Goal: Task Accomplishment & Management: Manage account settings

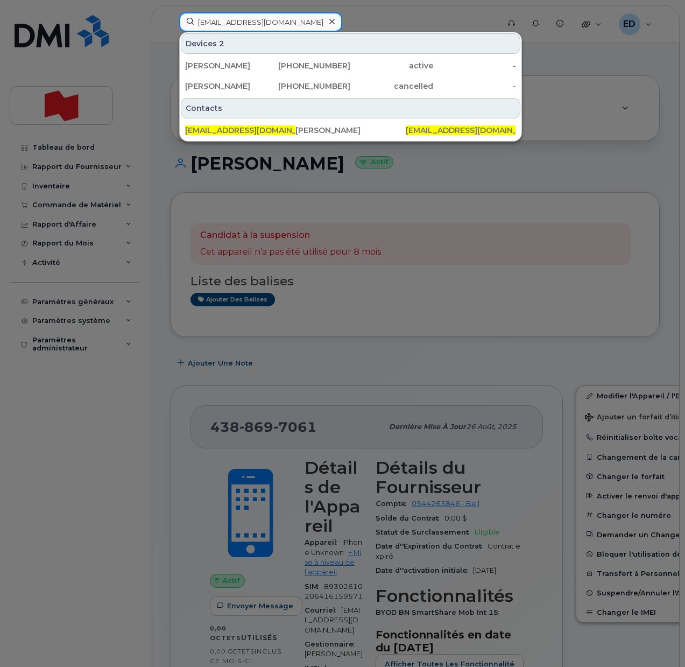
drag, startPoint x: 297, startPoint y: 26, endPoint x: 179, endPoint y: 20, distance: 118.6
click at [179, 20] on div "[EMAIL_ADDRESS][DOMAIN_NAME] Devices 2 [PERSON_NAME] [PHONE_NUMBER] active - [P…" at bounding box center [336, 24] width 330 height 24
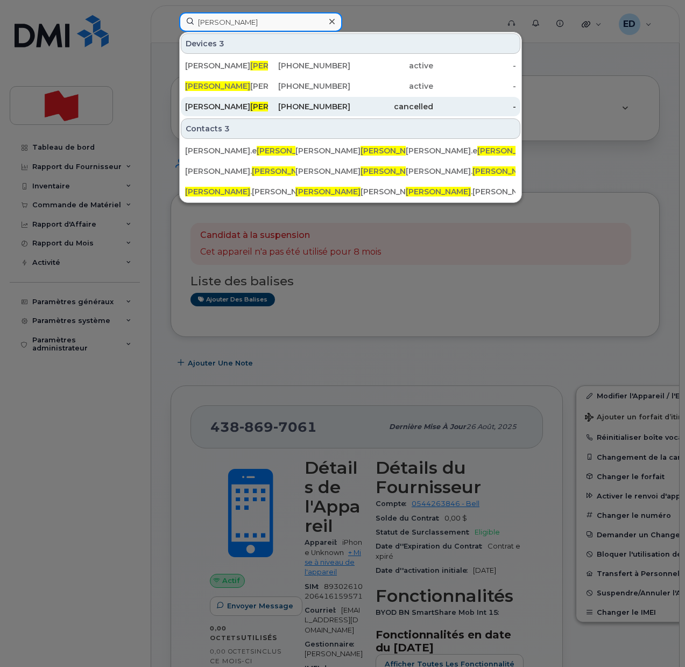
type input "stephan"
click at [250, 107] on span "Stephan" at bounding box center [282, 107] width 65 height 10
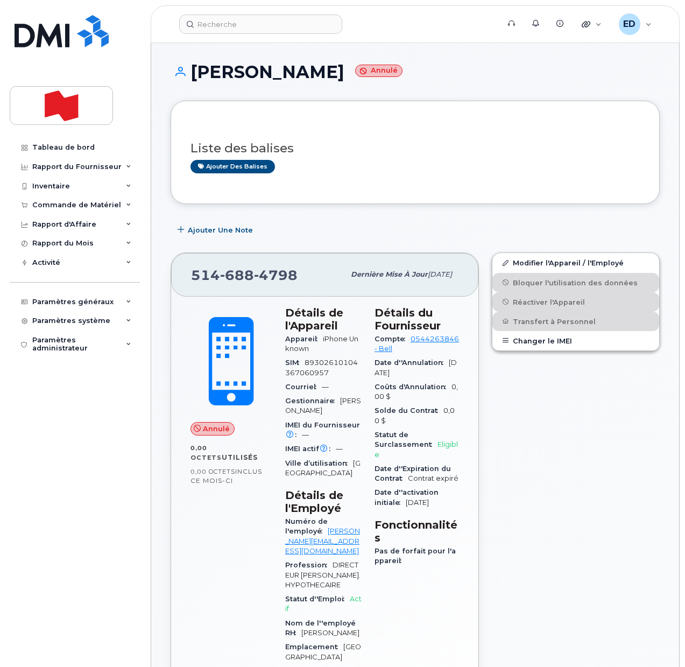
drag, startPoint x: 335, startPoint y: 72, endPoint x: 192, endPoint y: 74, distance: 142.7
click at [192, 74] on h1 "Nicolas Stephan Annulé" at bounding box center [415, 71] width 489 height 19
copy h1 "Nicolas Stephan"
click at [256, 26] on input at bounding box center [260, 24] width 163 height 19
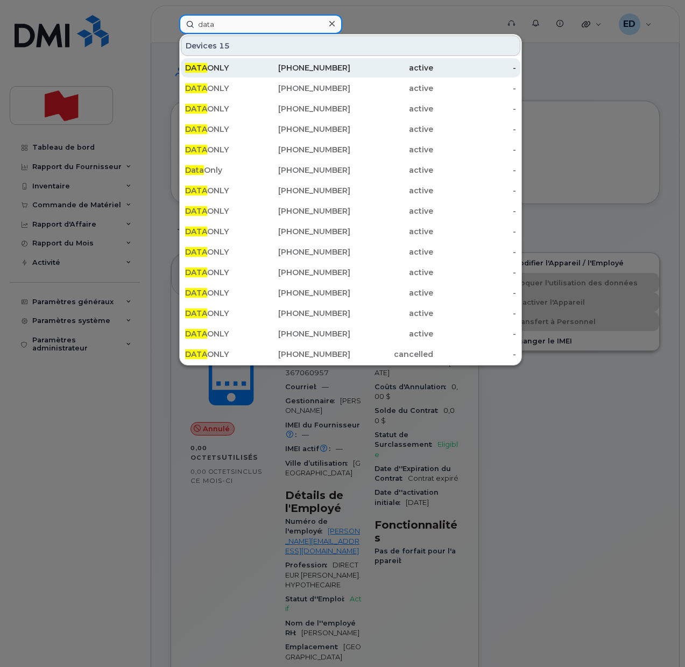
type input "data"
click at [271, 72] on div "438-869-8054" at bounding box center [309, 67] width 83 height 11
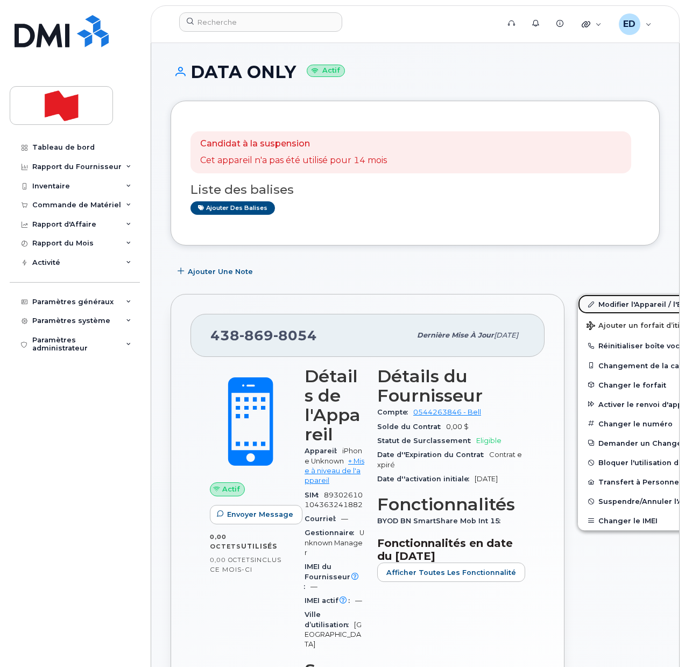
click at [594, 302] on link "Modifier l'Appareil / l'Employé" at bounding box center [661, 303] width 167 height 19
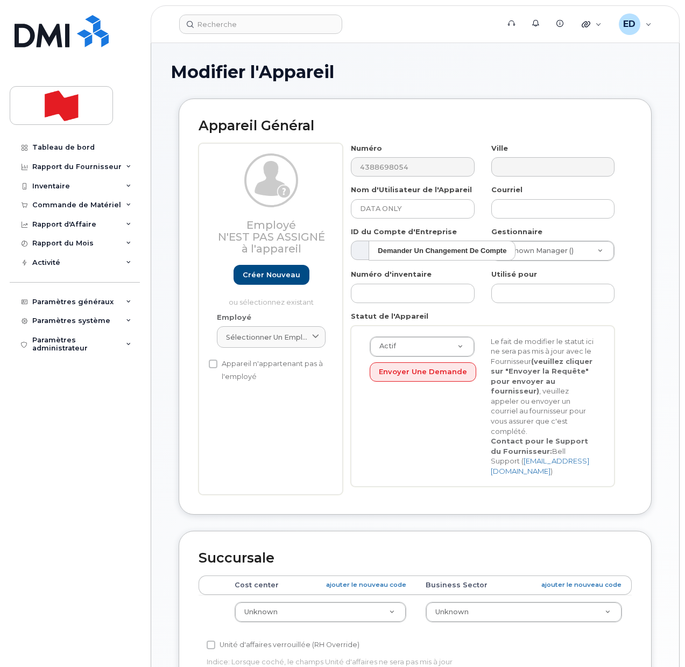
select select "22916206"
click at [279, 334] on span "Sélectionner un employé" at bounding box center [267, 337] width 82 height 10
paste input "Nicolas Stephan"
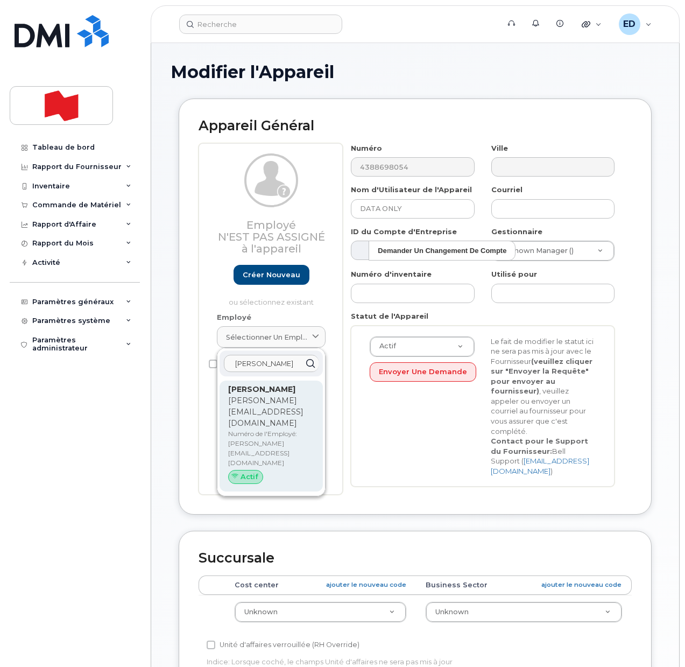
type input "Nicolas Stephan"
click at [254, 410] on p "nicolas.stephan@bnc.ca" at bounding box center [271, 412] width 86 height 34
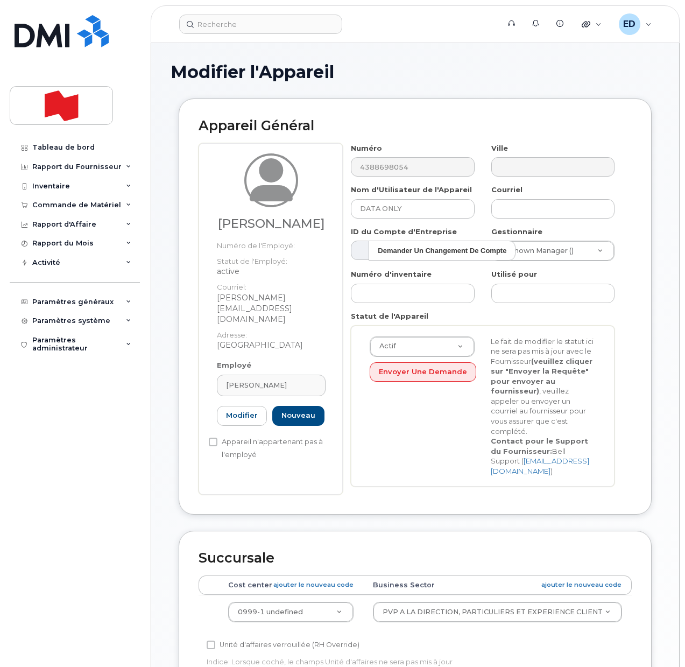
type input "nicolas.stephan@bnc.ca"
type input "NICOLAS STEPHAN"
type input "nicolas.stephan@bnc.ca"
type input "22916643"
select select "22917077"
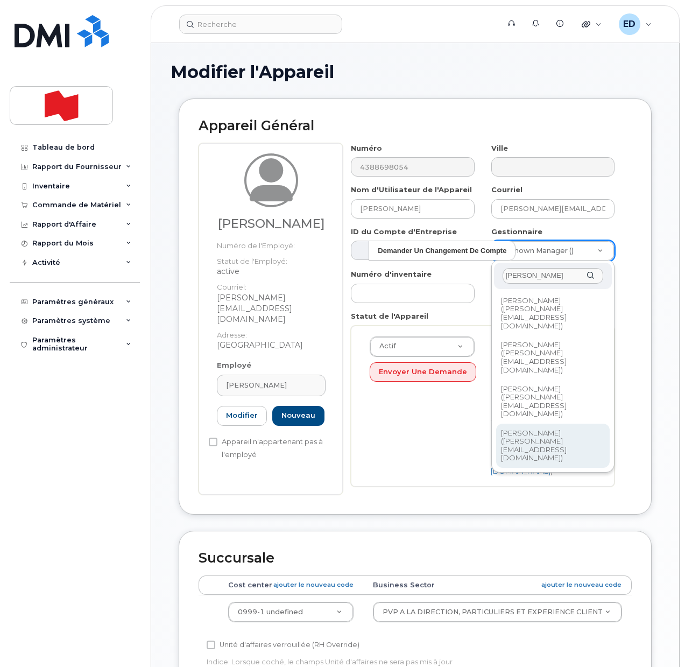
type input "sarah"
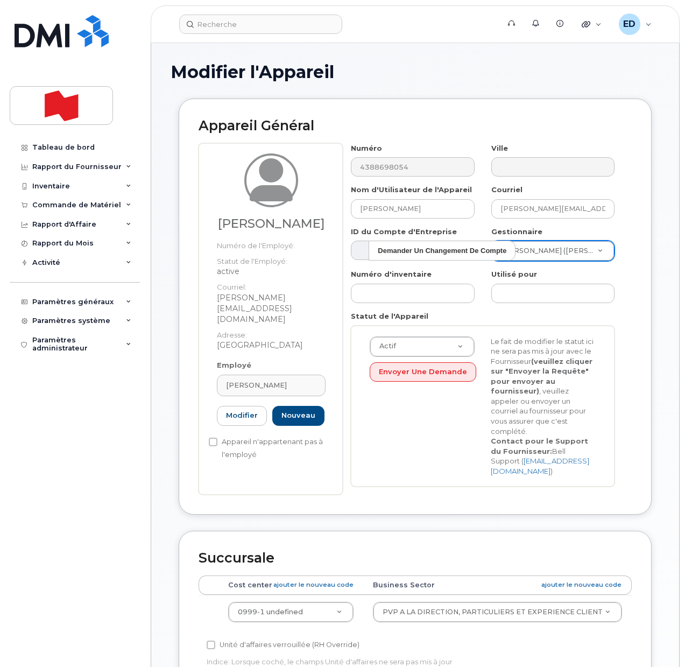
type input "1958425"
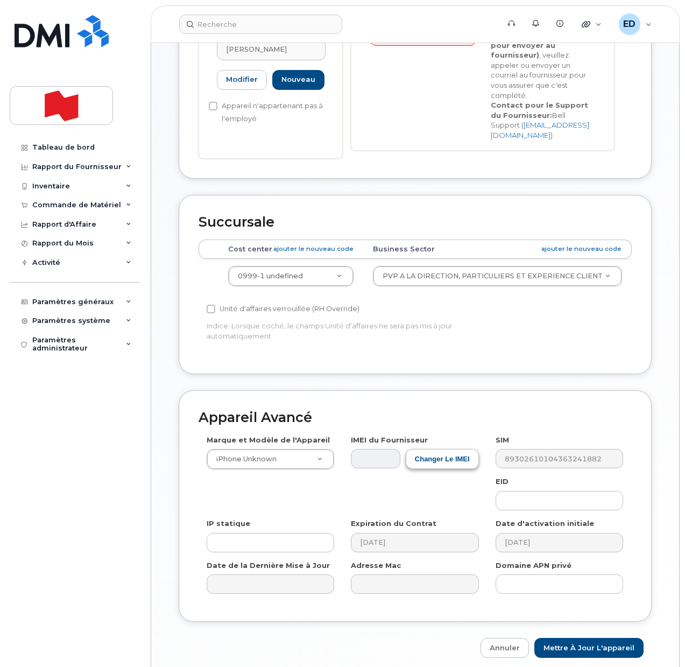
scroll to position [336, 0]
click at [578, 637] on input "Mettre à jour l'appareil" at bounding box center [589, 647] width 109 height 20
type input "Sauvegarde..."
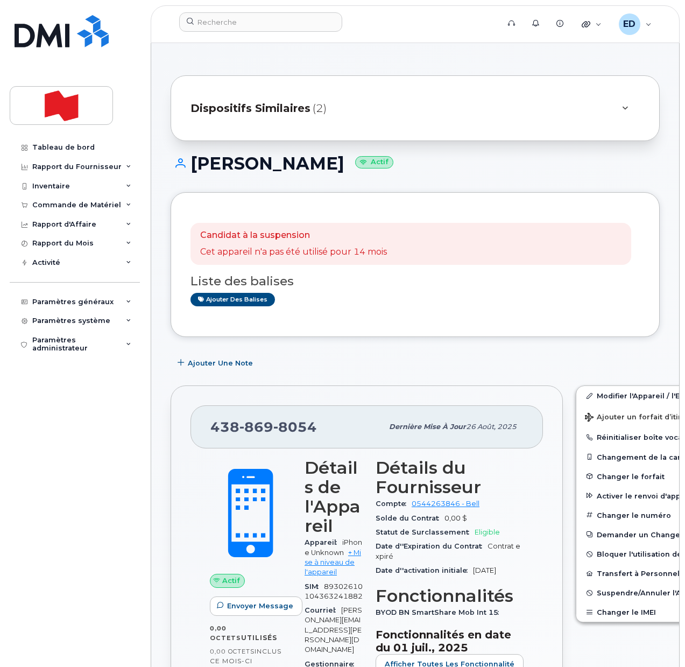
click at [450, 305] on div "Ajouter des balises" at bounding box center [411, 299] width 441 height 13
drag, startPoint x: 320, startPoint y: 431, endPoint x: 213, endPoint y: 432, distance: 107.7
click at [213, 432] on div "438 869 8054" at bounding box center [296, 427] width 172 height 23
copy span "438 869 8054"
click at [250, 20] on input at bounding box center [260, 21] width 163 height 19
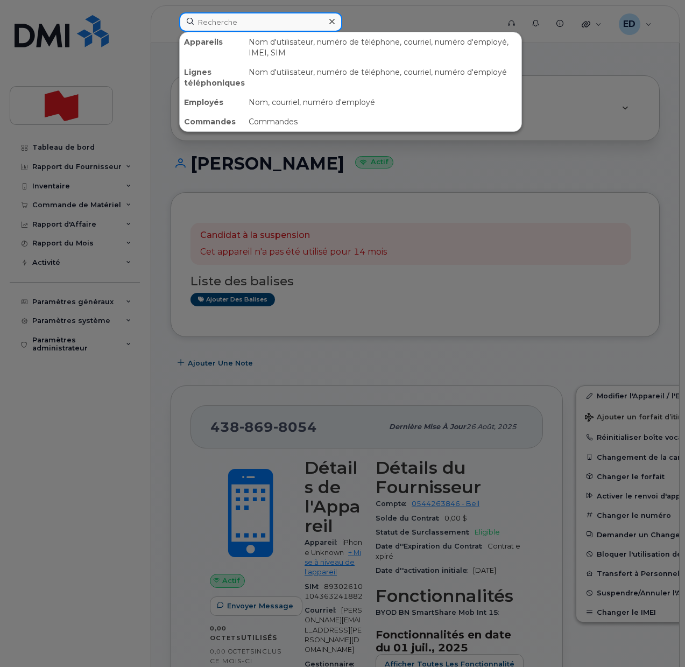
paste input "Darryl Davies"
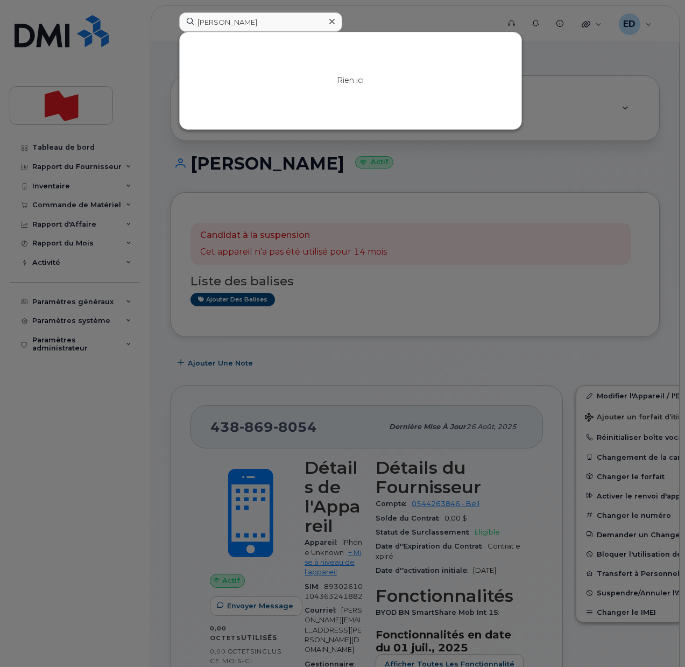
click at [554, 66] on div at bounding box center [342, 333] width 685 height 667
click at [238, 21] on input "[PERSON_NAME]" at bounding box center [260, 21] width 163 height 19
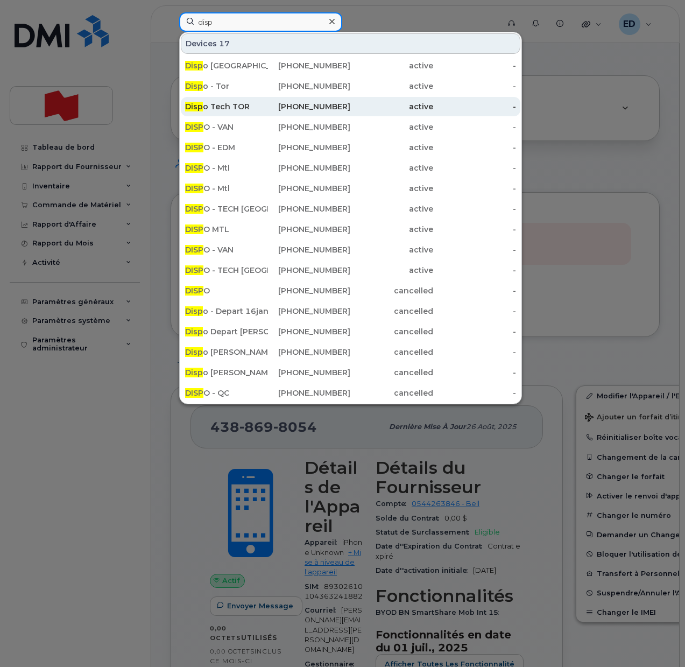
type input "disp"
click at [253, 109] on div "Disp o Tech TOR" at bounding box center [226, 106] width 83 height 11
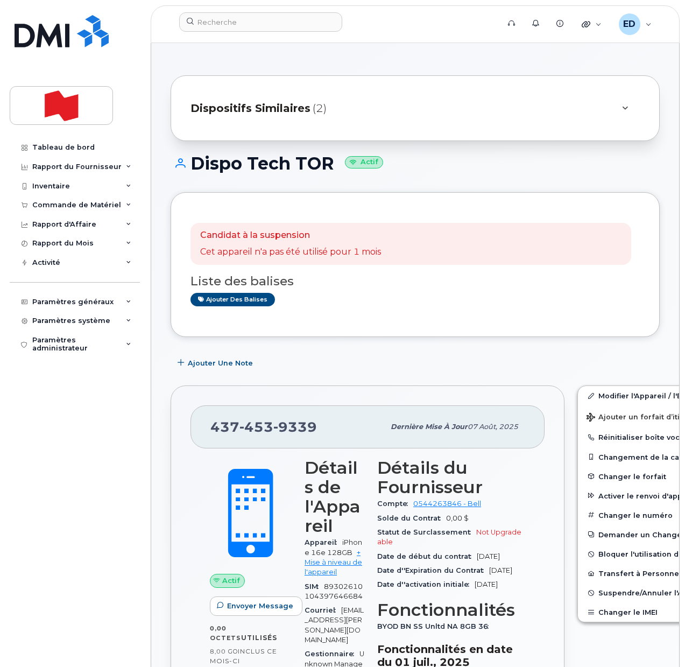
click at [366, 113] on div "Dispositifs Similaires (2)" at bounding box center [400, 108] width 419 height 26
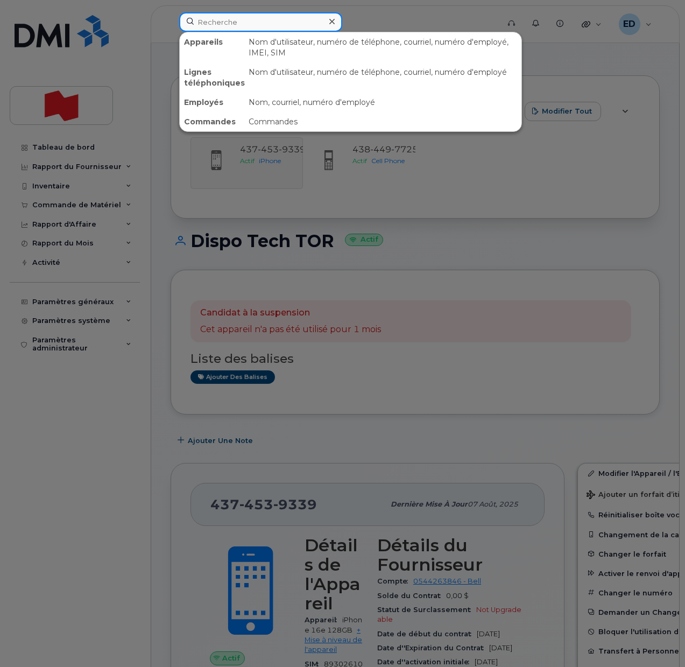
click at [234, 24] on input at bounding box center [260, 21] width 163 height 19
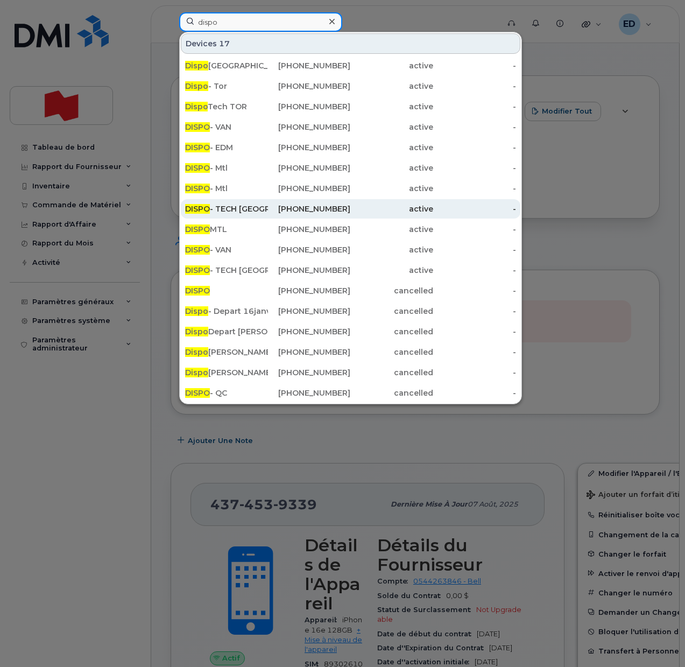
type input "dispo"
click at [208, 207] on span "DISPO" at bounding box center [197, 209] width 25 height 10
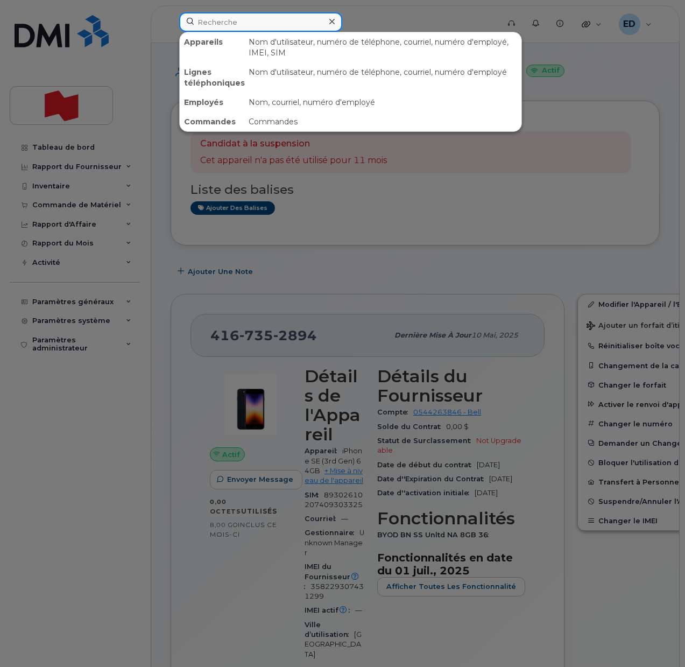
click at [219, 25] on input at bounding box center [260, 21] width 163 height 19
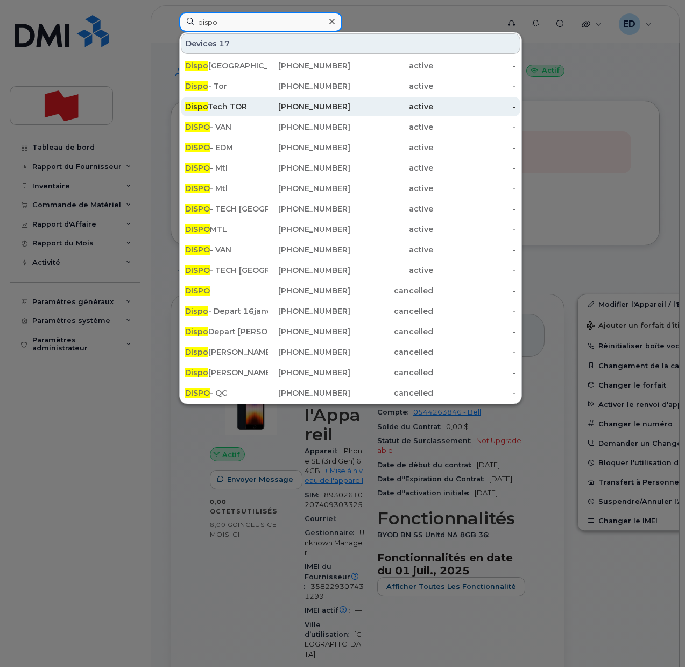
type input "dispo"
click at [237, 106] on div "Dispo Tech TOR" at bounding box center [226, 106] width 83 height 11
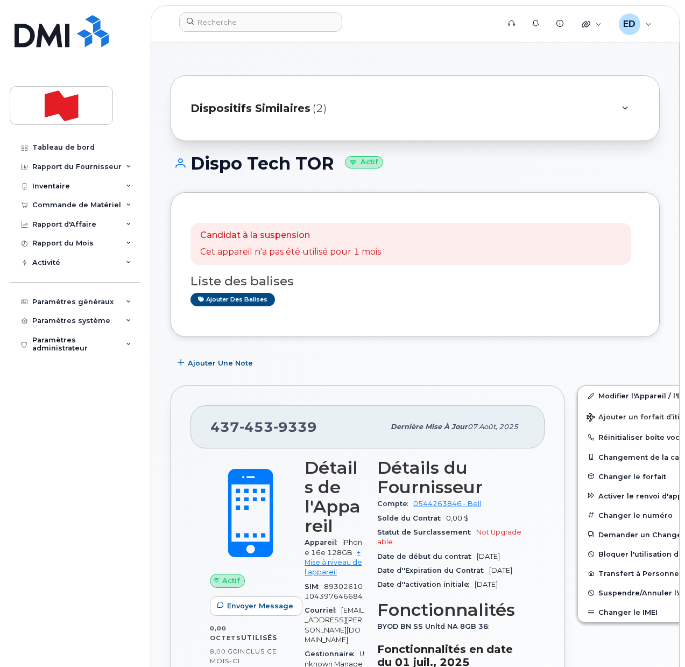
click at [386, 113] on div "Dispositifs Similaires (2)" at bounding box center [400, 108] width 419 height 26
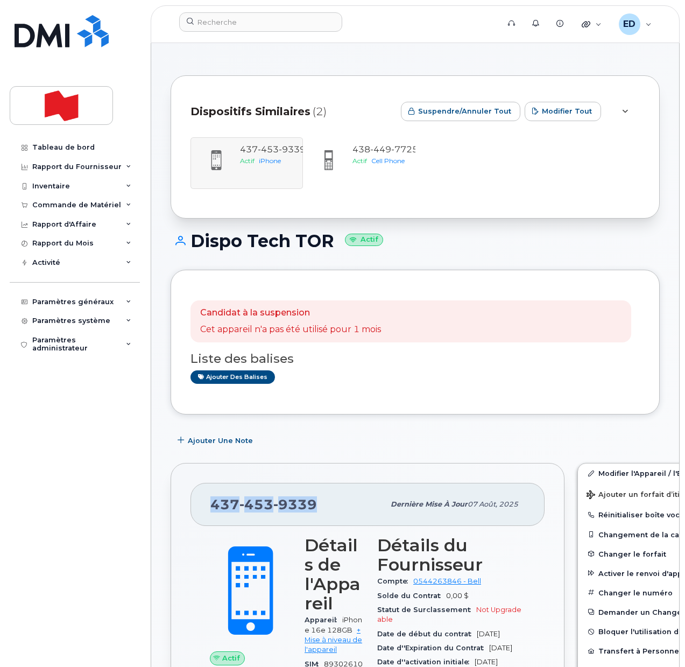
drag, startPoint x: 324, startPoint y: 507, endPoint x: 213, endPoint y: 505, distance: 110.9
click at [213, 505] on div "437 453 9339" at bounding box center [297, 504] width 174 height 23
copy span "437 453 9339"
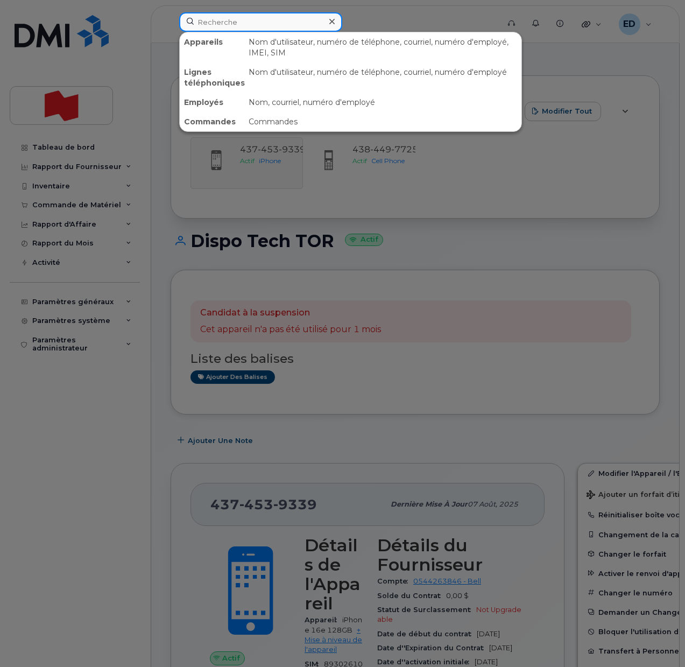
click at [229, 17] on input at bounding box center [260, 21] width 163 height 19
paste input "4374539339"
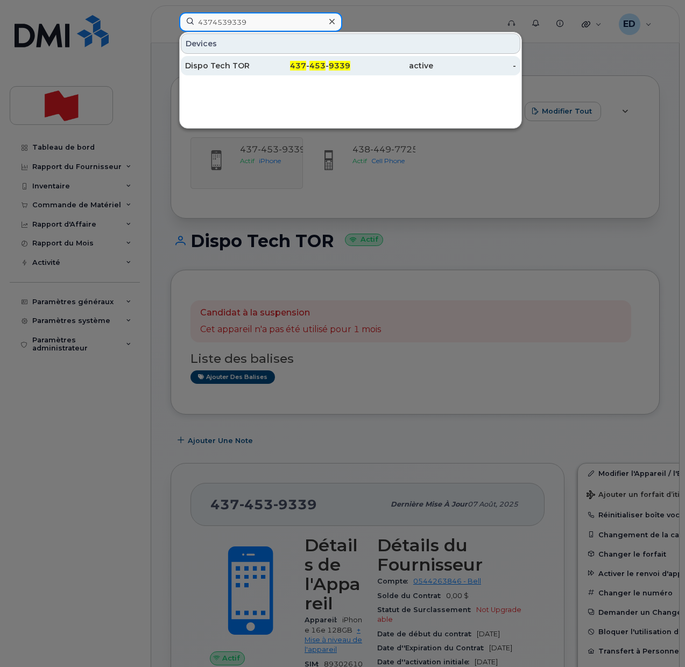
type input "4374539339"
click at [216, 67] on div "Dispo Tech TOR" at bounding box center [226, 65] width 83 height 11
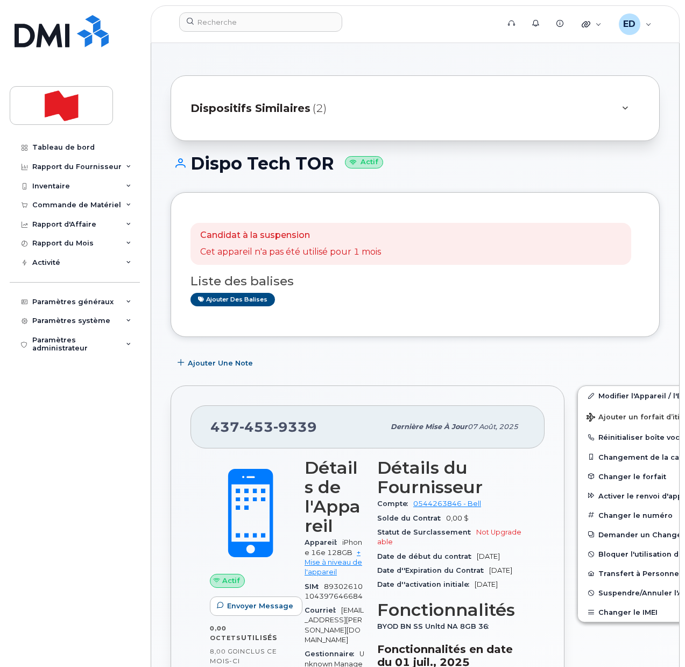
drag, startPoint x: 340, startPoint y: 113, endPoint x: 350, endPoint y: 120, distance: 12.3
click at [341, 113] on div "Dispositifs Similaires (2)" at bounding box center [400, 108] width 419 height 26
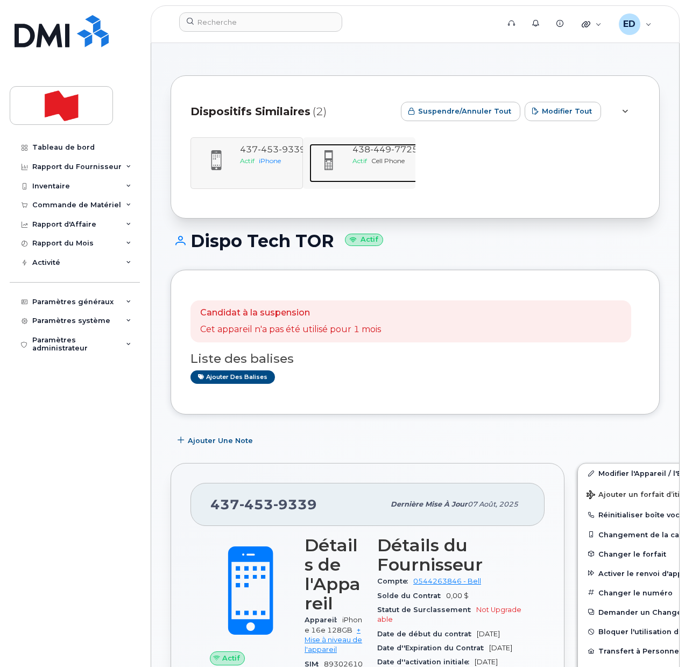
drag, startPoint x: 369, startPoint y: 154, endPoint x: 375, endPoint y: 168, distance: 15.5
click at [369, 155] on div "438 449 7725" at bounding box center [386, 150] width 66 height 12
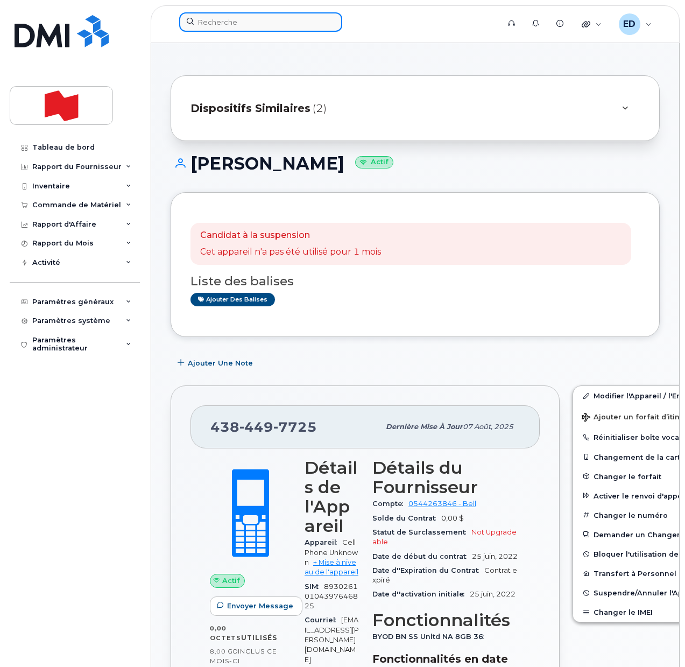
click at [227, 19] on input at bounding box center [260, 21] width 163 height 19
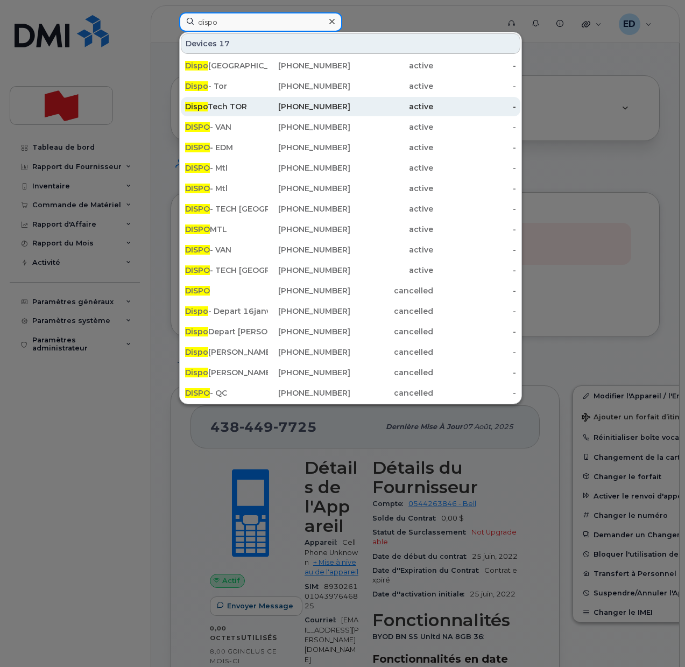
type input "dispo"
click at [311, 106] on div "[PHONE_NUMBER]" at bounding box center [309, 106] width 83 height 11
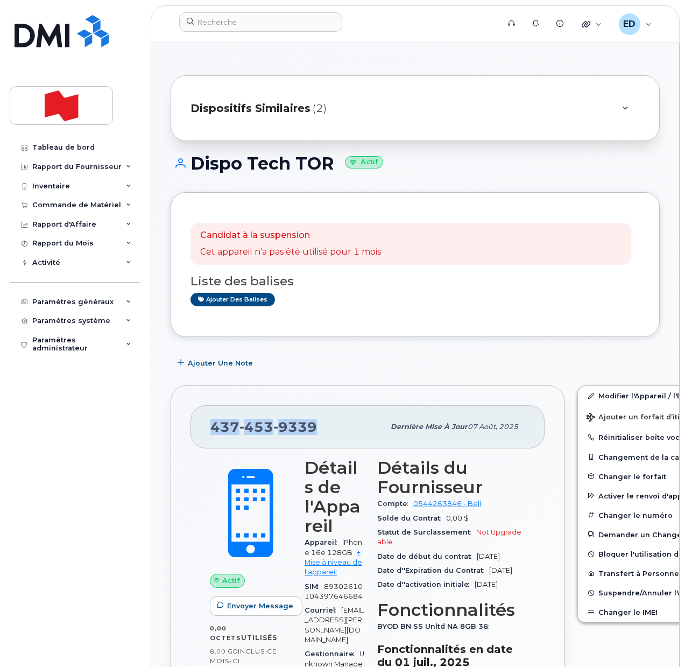
drag, startPoint x: 317, startPoint y: 423, endPoint x: 213, endPoint y: 432, distance: 104.3
click at [213, 432] on div "437 453 9339" at bounding box center [297, 427] width 174 height 23
copy span "437 453 9339"
drag, startPoint x: 584, startPoint y: 398, endPoint x: 589, endPoint y: 398, distance: 5.4
click at [584, 397] on link "Modifier l'Appareil / l'Employé" at bounding box center [661, 395] width 167 height 19
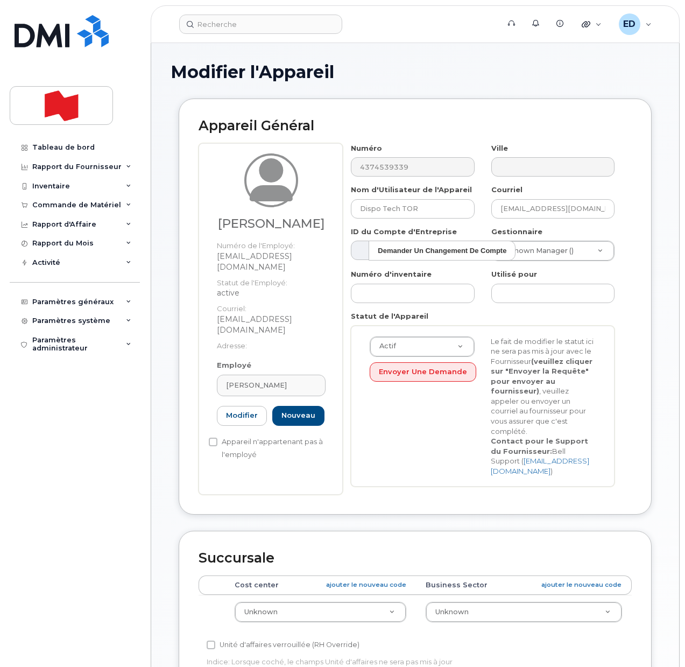
select select "22916206"
drag, startPoint x: 416, startPoint y: 210, endPoint x: 340, endPoint y: 210, distance: 75.9
click at [340, 210] on div "Sébastien Legros Numéro de l'Employé: sebastien.legros@bnc.ca Statut de l'Emplo…" at bounding box center [415, 319] width 433 height 352
paste input "darryl.davies@nbc.ca"
type input "darryl.davies@nbc.ca"
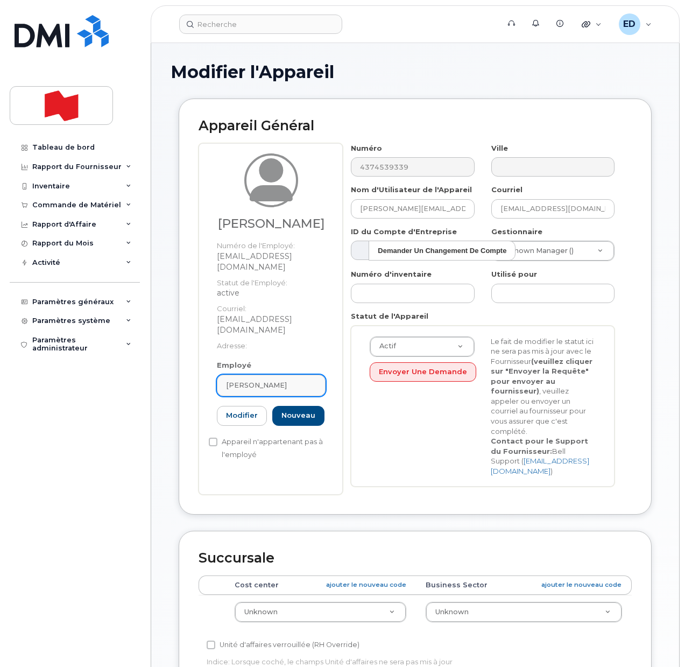
click at [299, 380] on div "Sébastien Legros" at bounding box center [271, 385] width 90 height 10
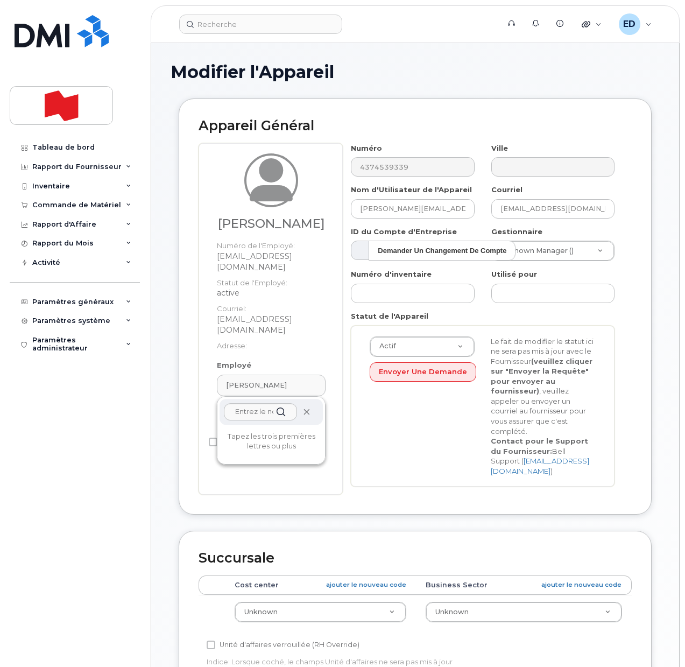
click at [306, 409] on icon at bounding box center [306, 412] width 7 height 7
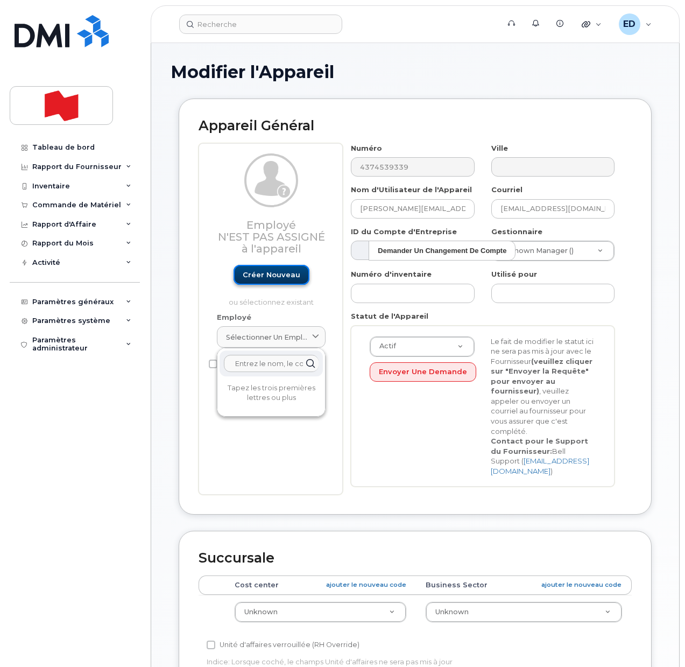
click at [266, 276] on link "Créer nouveau" at bounding box center [272, 275] width 76 height 20
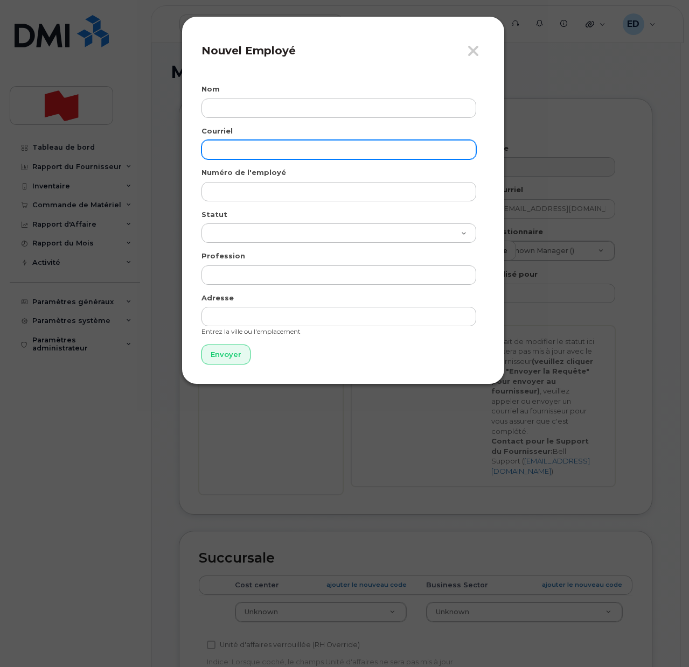
click at [242, 149] on input "email" at bounding box center [338, 149] width 275 height 19
paste input "darryl.davies@nbc.ca"
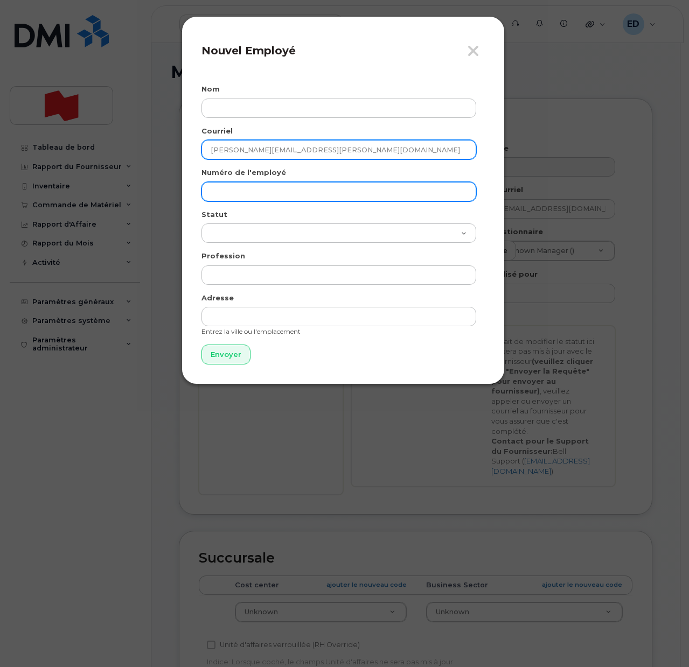
type input "darryl.davies@nbc.ca"
click at [239, 186] on input "text" at bounding box center [338, 191] width 275 height 19
paste input "darryl.davies@nbc.ca"
type input "darryl.davies@nbc.ca"
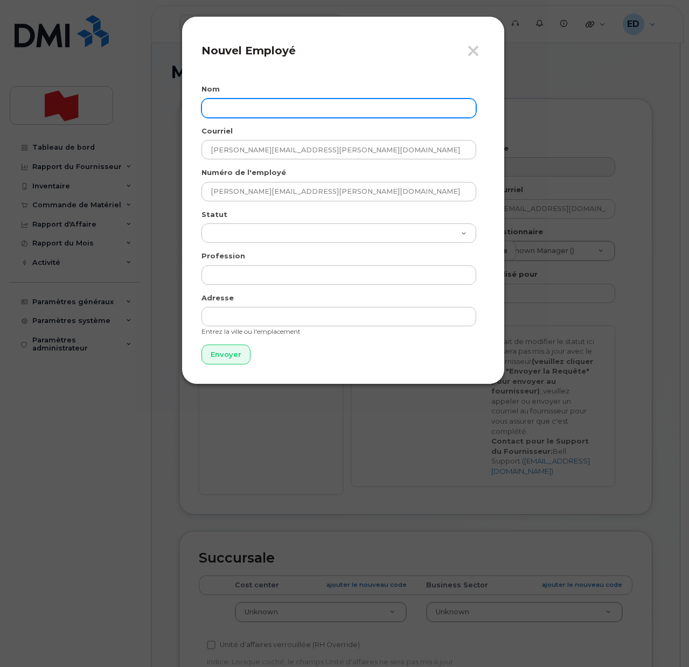
click at [261, 111] on input "text" at bounding box center [338, 108] width 275 height 19
paste input "Darryl Davies"
type input "Darryl Davies"
click at [221, 360] on input "Envoyer" at bounding box center [225, 355] width 49 height 20
type input "Envoyer"
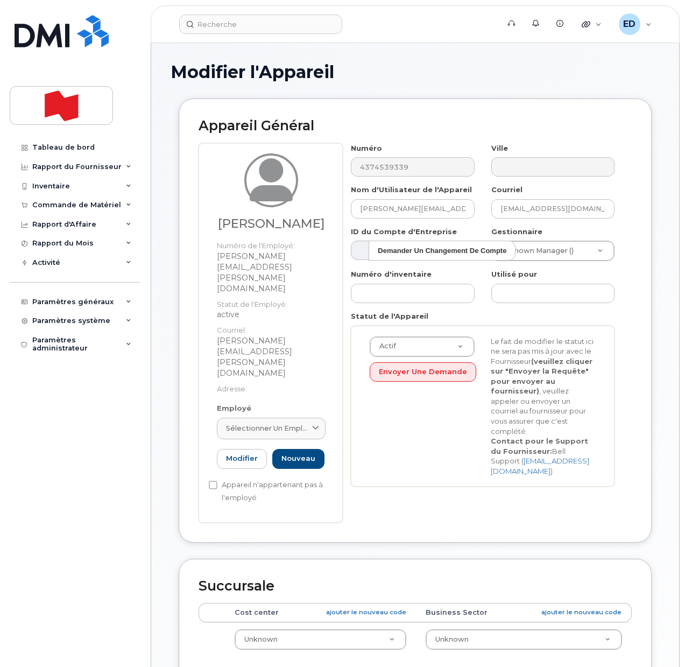
drag, startPoint x: 306, startPoint y: 368, endPoint x: 306, endPoint y: 382, distance: 14.0
click at [307, 423] on span "Sélectionner un employé" at bounding box center [267, 428] width 82 height 10
paste input "Darryl Davies"
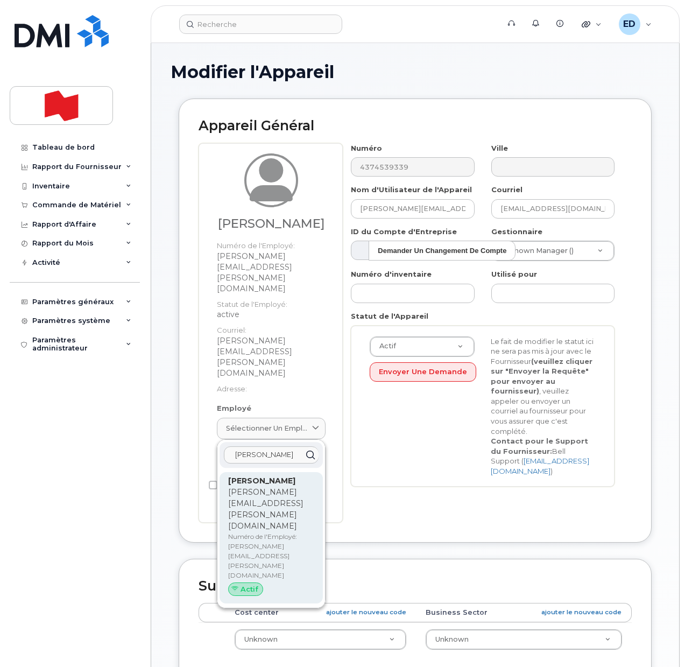
type input "Darryl Davies"
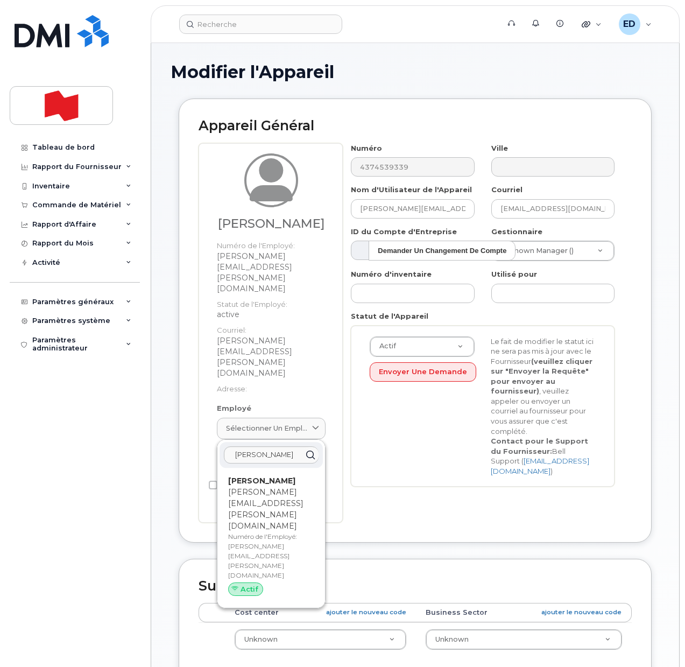
drag, startPoint x: 261, startPoint y: 433, endPoint x: 396, endPoint y: 48, distance: 407.4
click at [261, 475] on div "Darryl Davies darryl.davies@nbc.ca Numéro de l'Employé: darryl.davies@nbc.ca Ac…" at bounding box center [271, 537] width 86 height 125
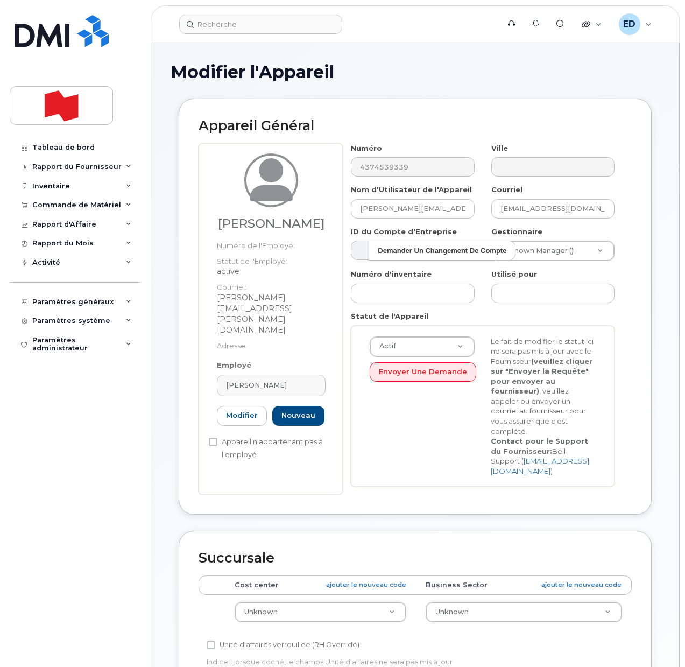
type input "darryl.davies@nbc.ca"
type input "[PERSON_NAME]"
type input "darryl.davies@nbc.ca"
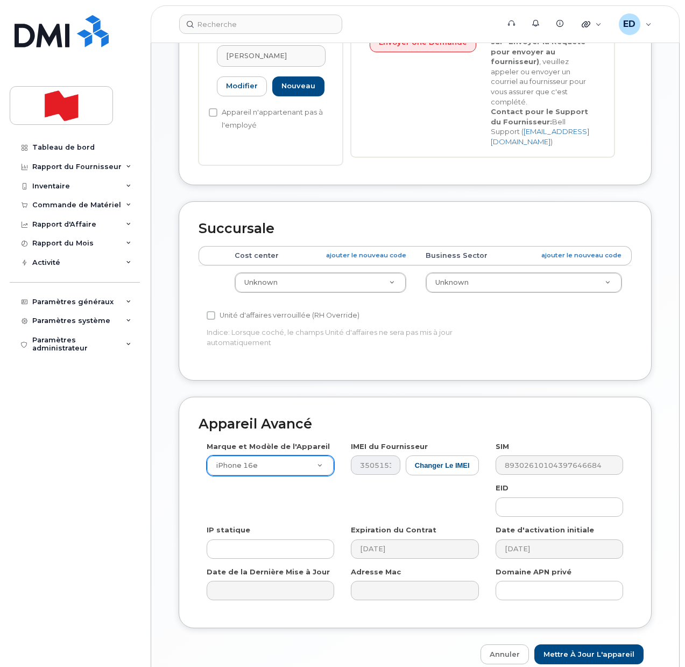
scroll to position [336, 0]
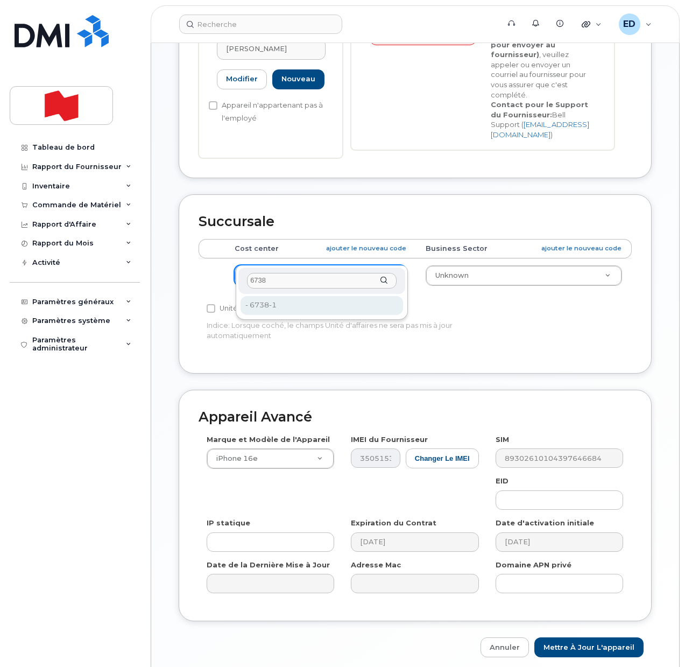
type input "6738"
type input "22916314"
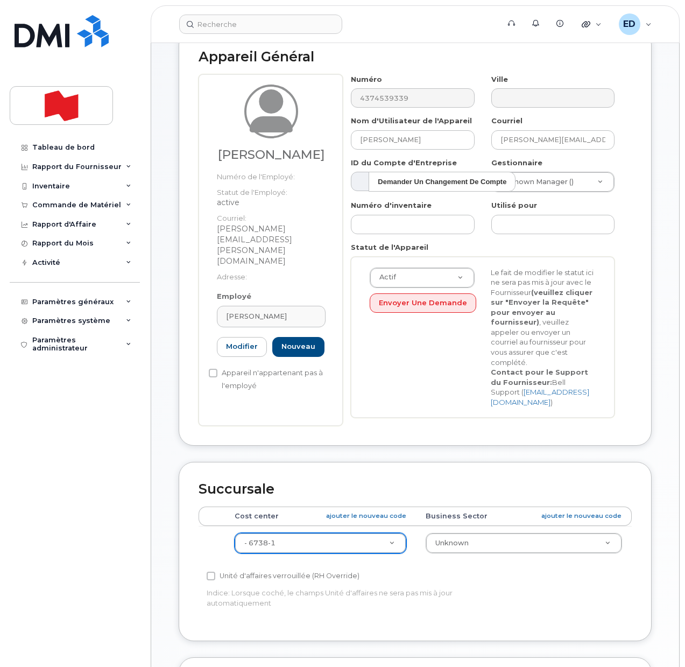
scroll to position [67, 0]
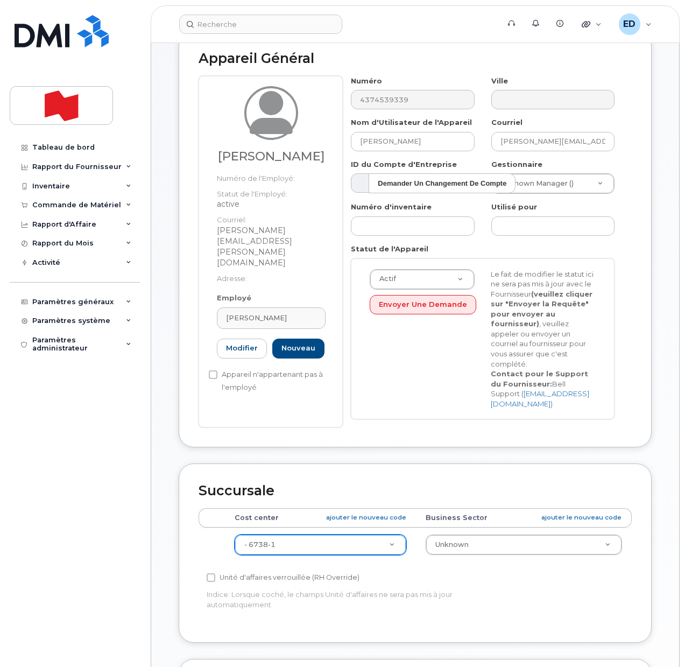
drag, startPoint x: 599, startPoint y: 181, endPoint x: 592, endPoint y: 188, distance: 10.3
click at [574, 206] on input "Marchés Financiers" at bounding box center [553, 209] width 101 height 16
drag, startPoint x: 574, startPoint y: 210, endPoint x: 493, endPoint y: 216, distance: 81.5
click at [493, 212] on div "Marchés Financiers No matches found" at bounding box center [552, 216] width 123 height 46
paste input "Elana Sarson"
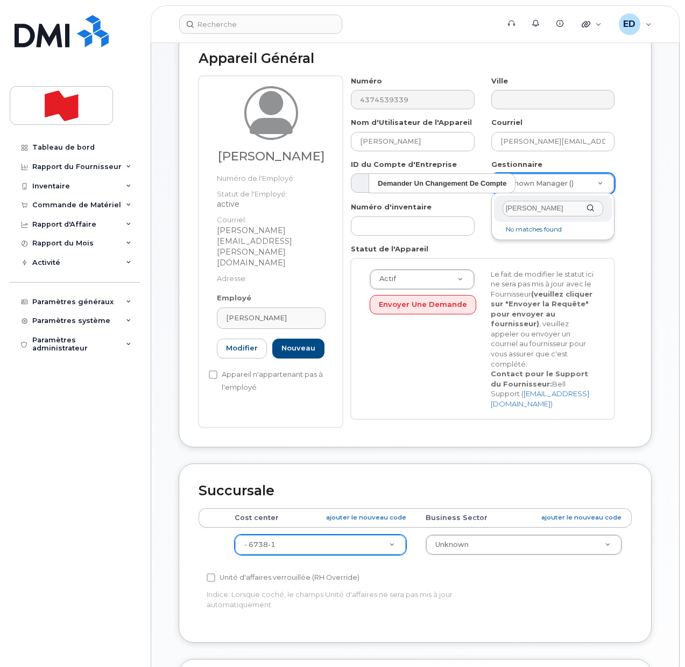
drag, startPoint x: 553, startPoint y: 206, endPoint x: 487, endPoint y: 202, distance: 66.3
click at [487, 202] on body "Soutien Alertes Base de connaissances Liens rapides Suspendre/Supprimer l’appar…" at bounding box center [342, 461] width 685 height 1056
paste input "elana.sarson@nbc.ca"
type input "elana.sarson@nbc.ca"
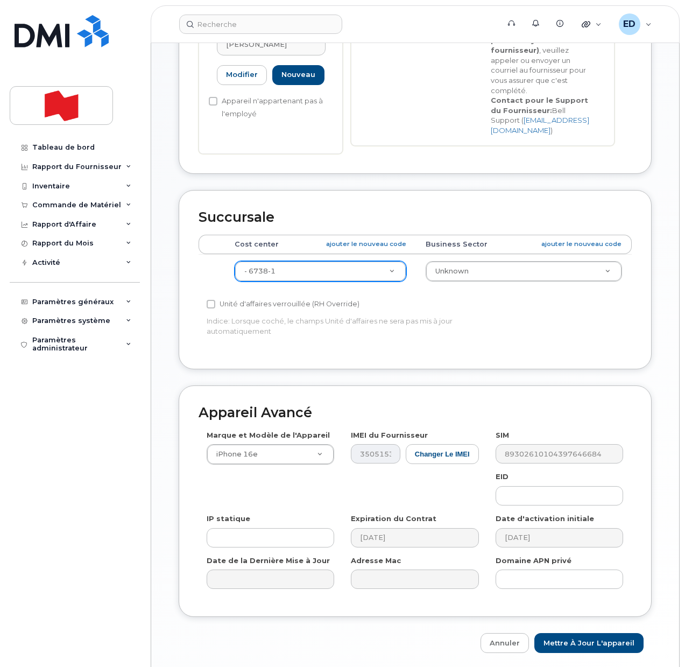
scroll to position [369, 0]
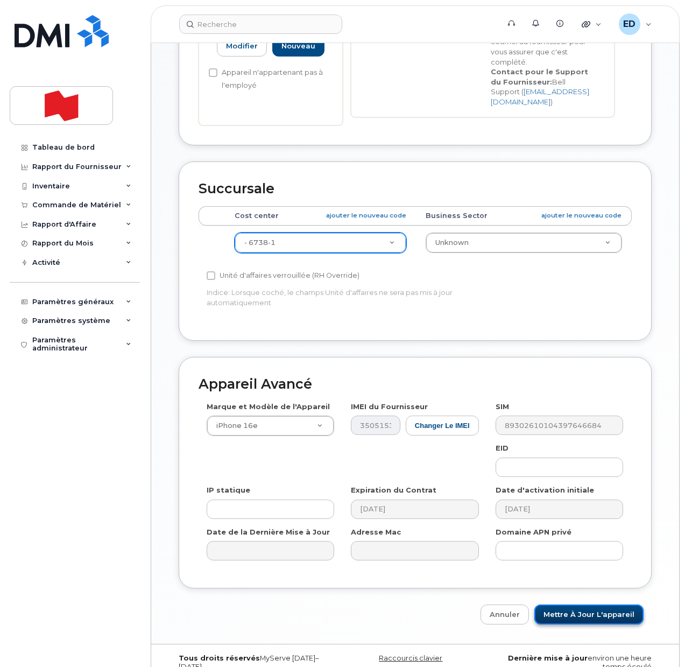
click at [585, 605] on input "Mettre à jour l'appareil" at bounding box center [589, 615] width 109 height 20
type input "Sauvegarde..."
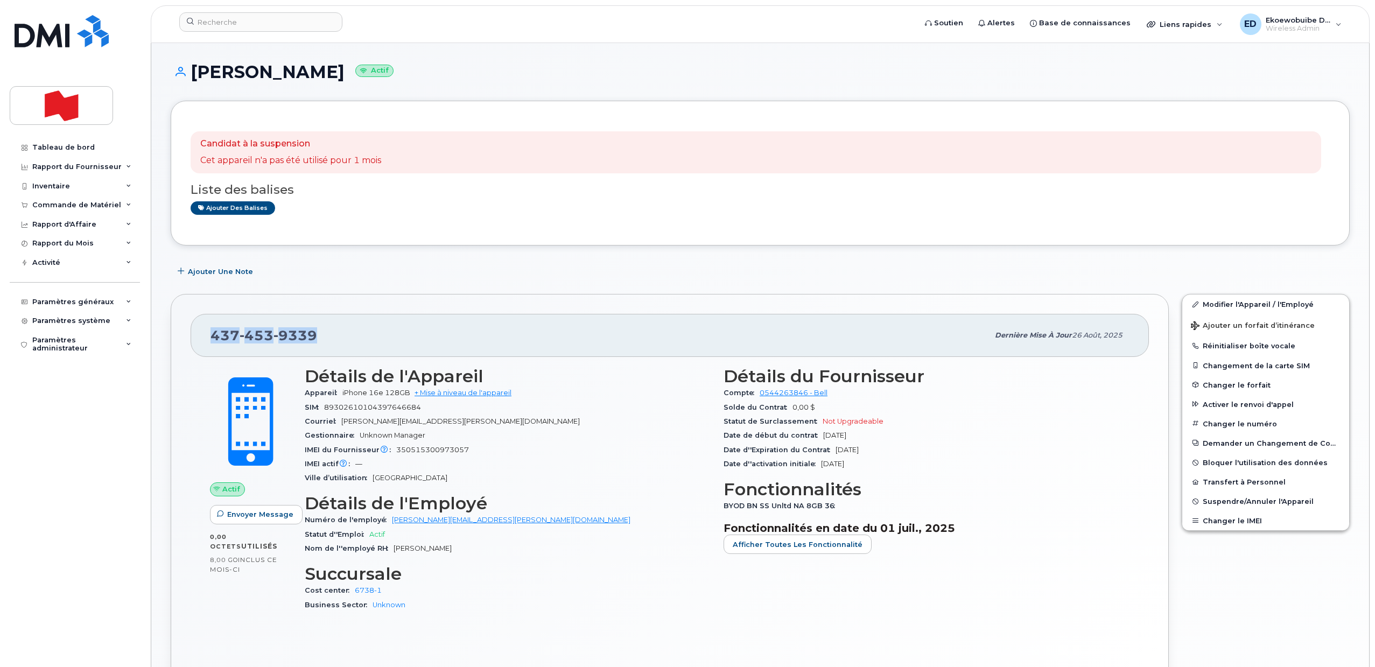
drag, startPoint x: 322, startPoint y: 338, endPoint x: 210, endPoint y: 335, distance: 112.5
click at [210, 335] on div "437 453 9339 Dernière mise à jour 26 août, 2025" at bounding box center [670, 335] width 958 height 43
copy span "437 453 9339"
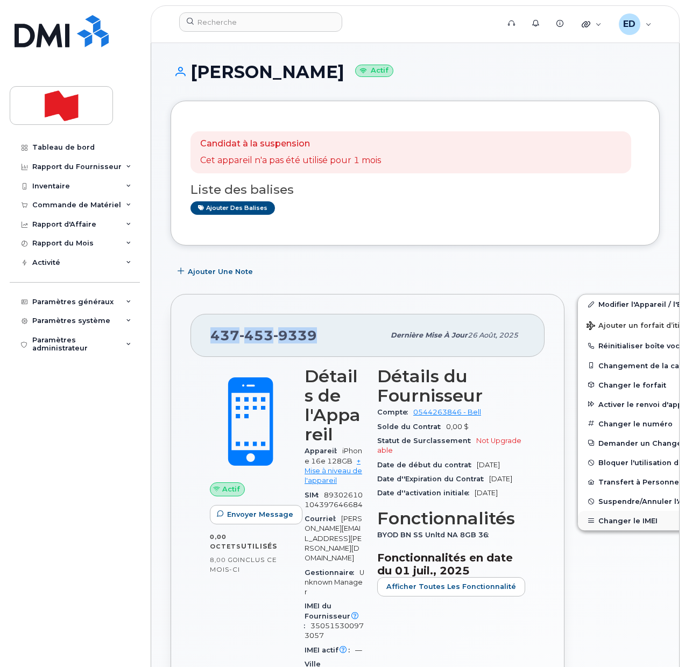
click at [614, 519] on button "Changer le IMEI" at bounding box center [661, 520] width 167 height 19
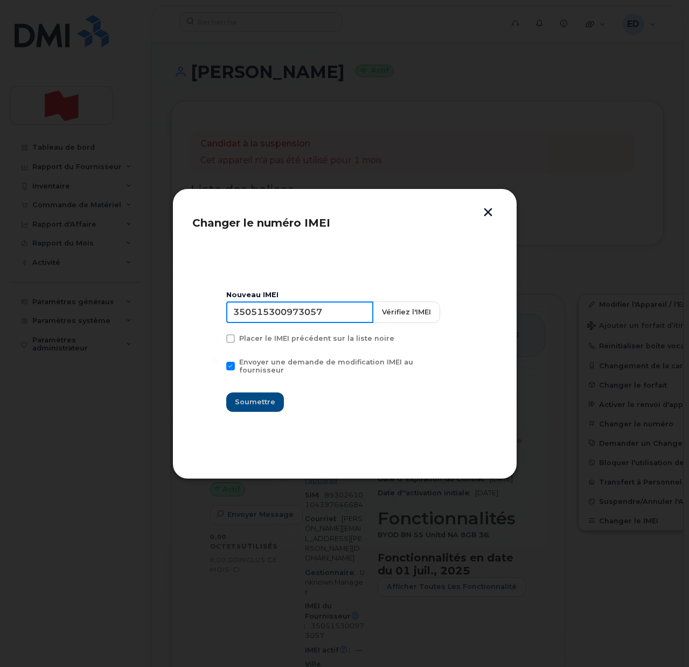
click at [304, 318] on input "350515300973057" at bounding box center [299, 312] width 147 height 22
paste input "2764820214166"
type input "352764820214166"
click at [257, 397] on span "Soumettre" at bounding box center [255, 402] width 40 height 10
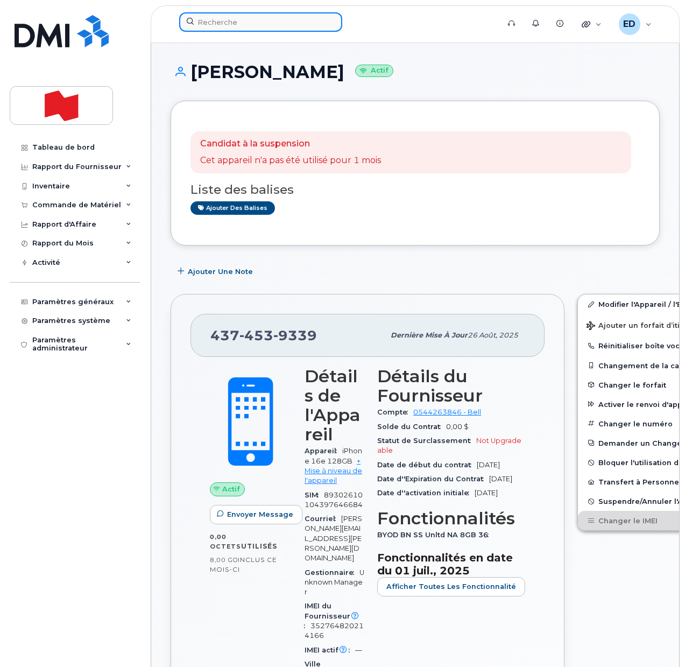
click at [235, 17] on input at bounding box center [260, 21] width 163 height 19
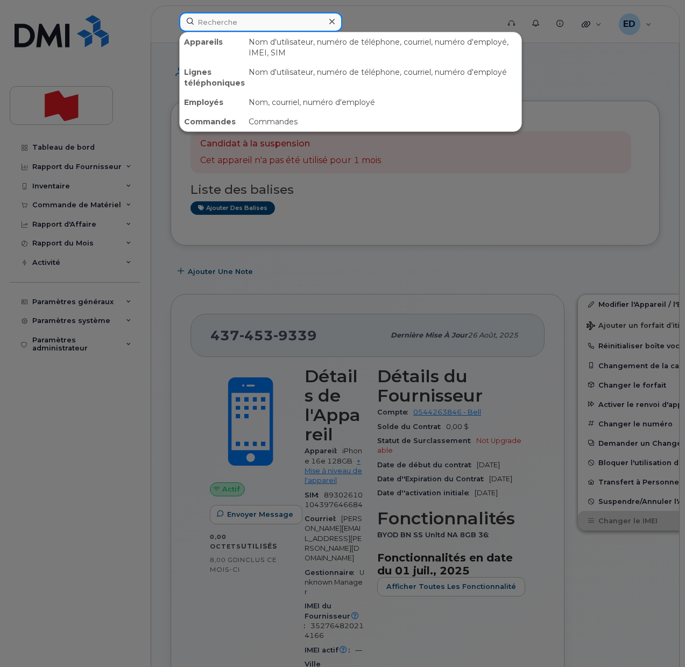
click at [245, 20] on input at bounding box center [260, 21] width 163 height 19
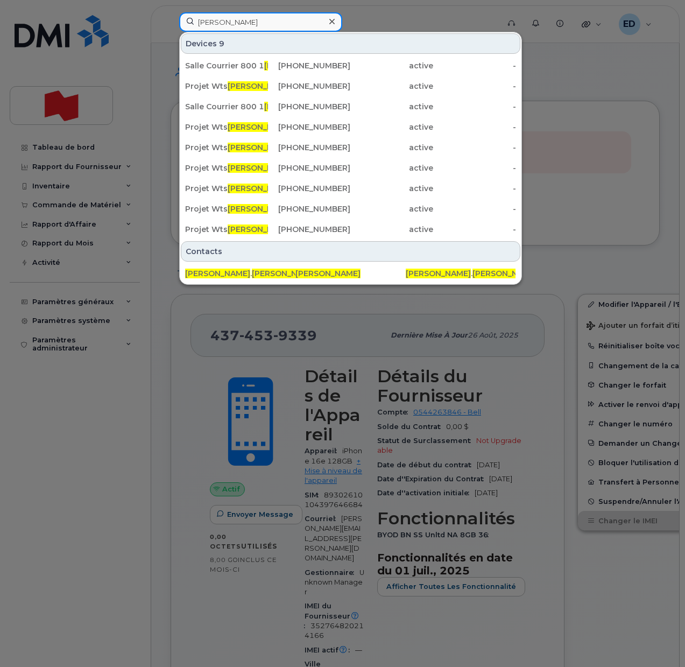
type input "yannick menard"
drag, startPoint x: 274, startPoint y: 27, endPoint x: 186, endPoint y: 19, distance: 88.1
click at [186, 19] on input "yannick menard" at bounding box center [260, 21] width 163 height 19
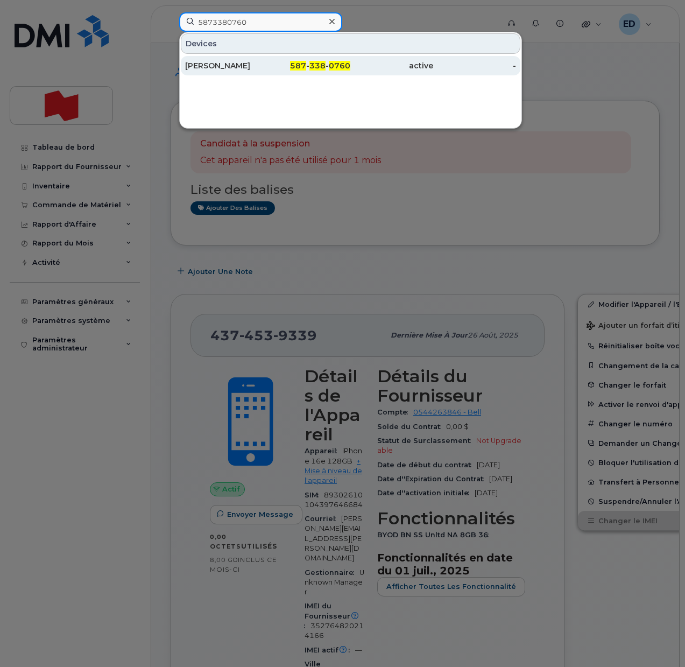
type input "5873380760"
click at [223, 67] on div "Juliana Masiuk" at bounding box center [226, 65] width 83 height 11
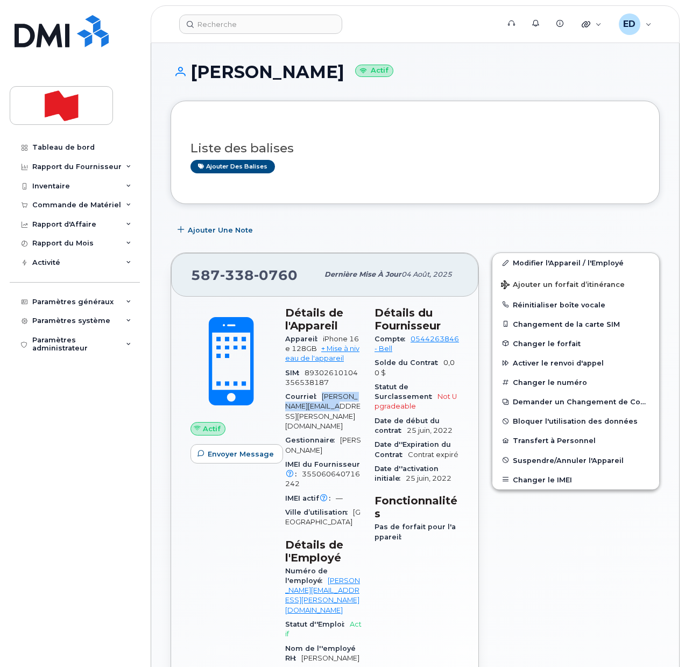
drag, startPoint x: 328, startPoint y: 405, endPoint x: 322, endPoint y: 398, distance: 9.5
click at [322, 398] on div "[PERSON_NAME] [PERSON_NAME][EMAIL_ADDRESS][PERSON_NAME][DOMAIN_NAME]" at bounding box center [323, 412] width 76 height 44
copy span "[PERSON_NAME][EMAIL_ADDRESS][PERSON_NAME][DOMAIN_NAME]"
drag, startPoint x: 378, startPoint y: 176, endPoint x: 326, endPoint y: 115, distance: 80.2
click at [378, 176] on div "Liste des balises Ajouter des balises" at bounding box center [416, 153] width 450 height 64
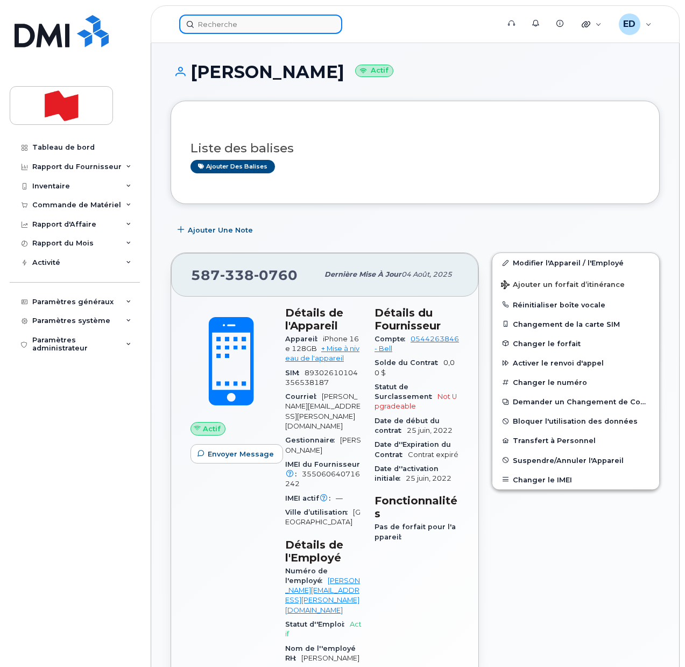
click at [243, 25] on input at bounding box center [260, 24] width 163 height 19
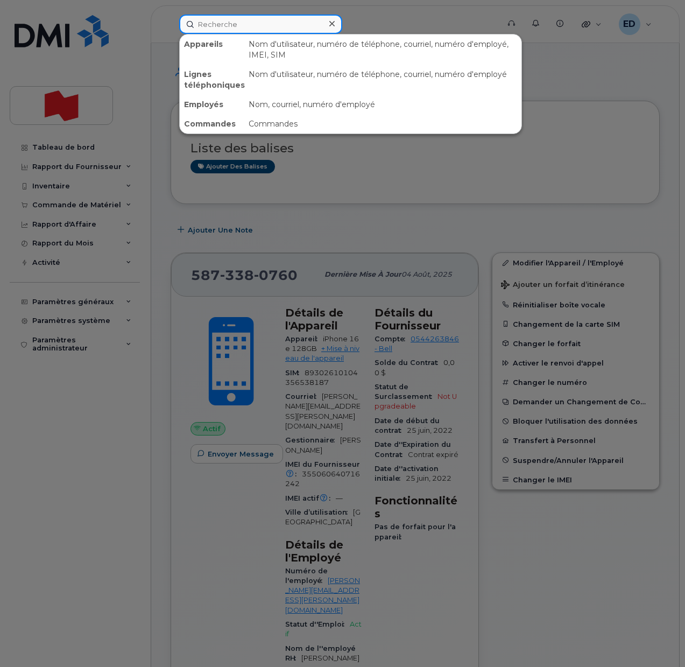
paste input "[EMAIL_ADDRESS][DOMAIN_NAME]"
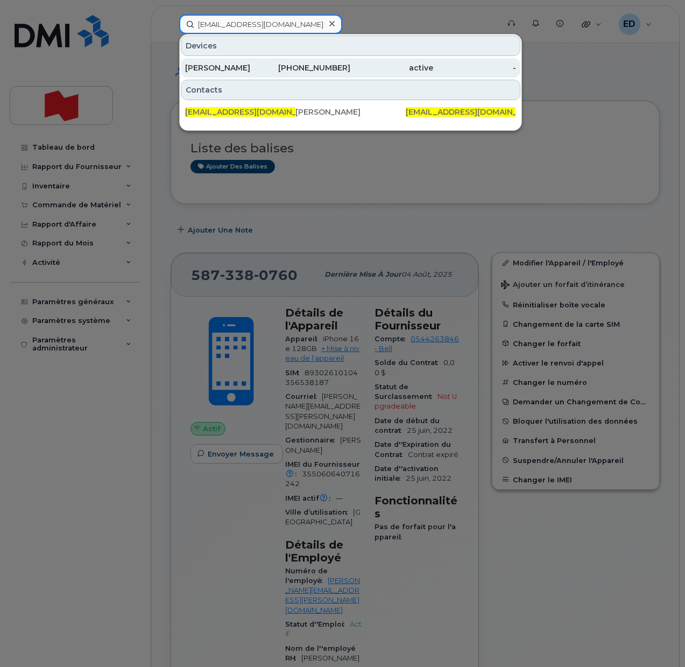
type input "[EMAIL_ADDRESS][DOMAIN_NAME]"
click at [225, 69] on div "[PERSON_NAME]" at bounding box center [226, 67] width 83 height 11
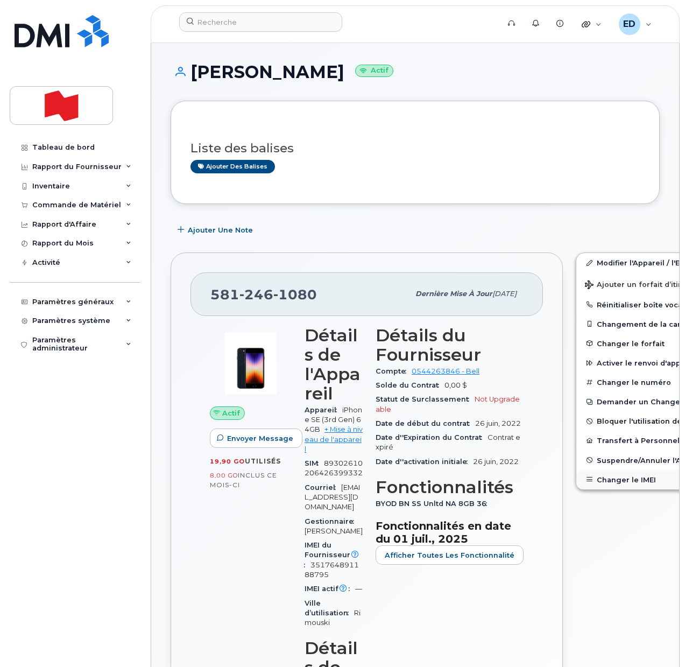
click at [588, 477] on button "Changer le IMEI" at bounding box center [660, 479] width 167 height 19
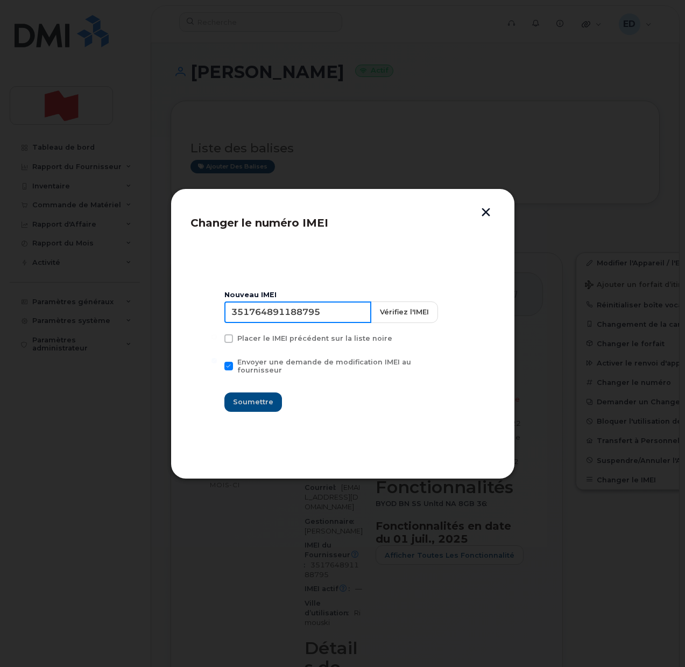
click at [276, 308] on input "351764891188795" at bounding box center [297, 312] width 147 height 22
click at [288, 315] on input "351764891188795" at bounding box center [297, 312] width 147 height 22
click at [484, 203] on div "Changer le numéro IMEI Nouveau IMEI 351764891188795 Vérifiez l'IMEI Placer le I…" at bounding box center [343, 333] width 345 height 291
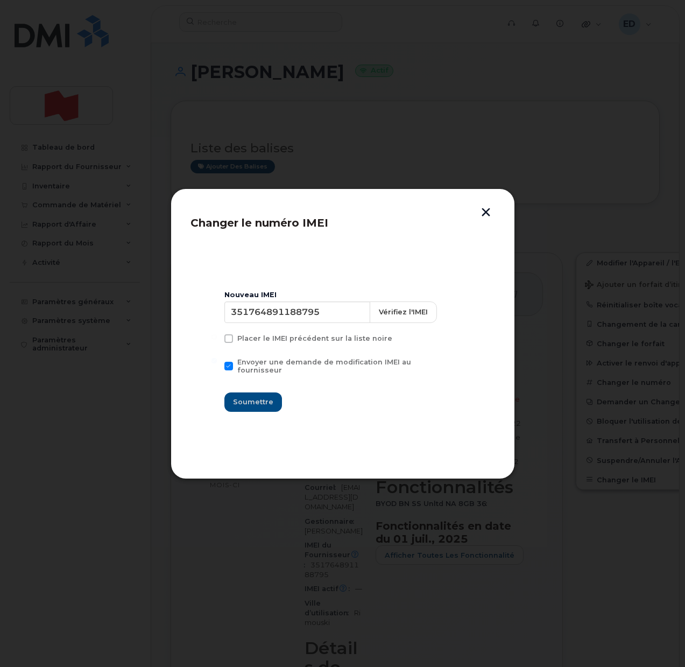
click at [487, 212] on button "button" at bounding box center [486, 213] width 16 height 11
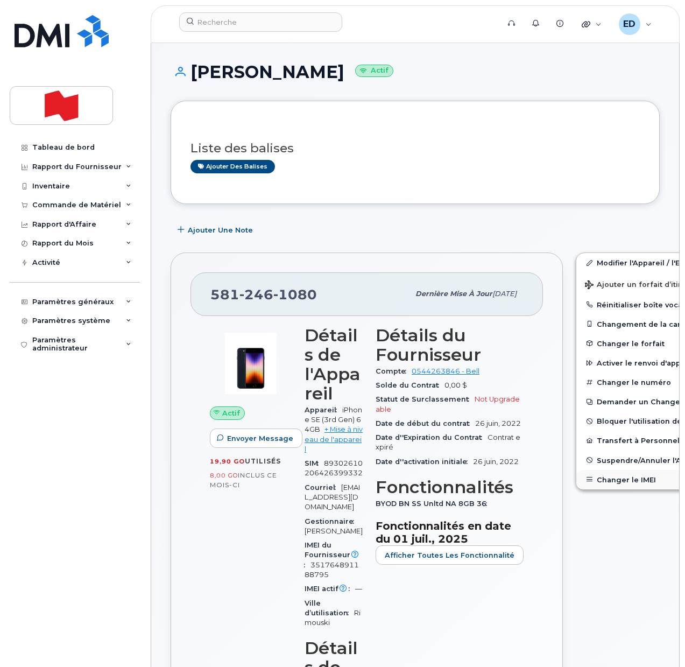
click at [615, 479] on button "Changer le IMEI" at bounding box center [660, 479] width 167 height 19
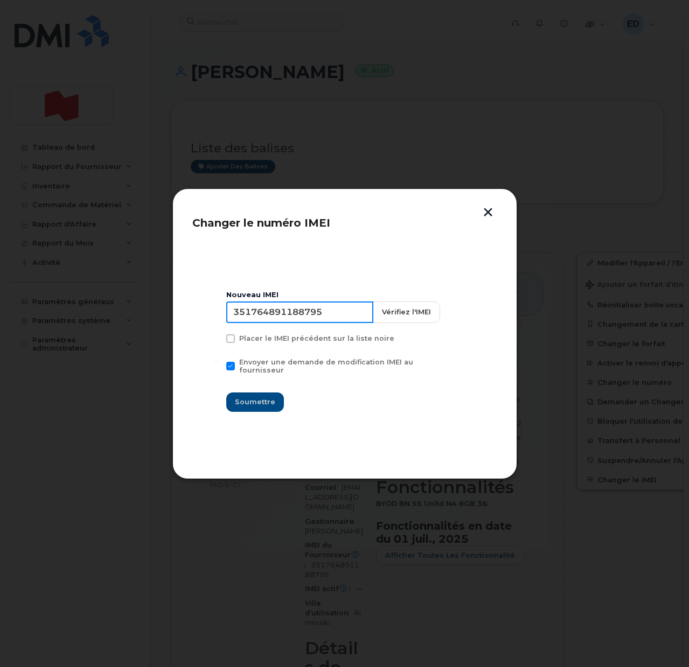
click at [285, 319] on input "351764891188795" at bounding box center [299, 312] width 147 height 22
click at [285, 318] on input "351764891188795" at bounding box center [299, 312] width 147 height 22
click at [291, 308] on input "351764891188795" at bounding box center [299, 312] width 147 height 22
type input "351764899055731"
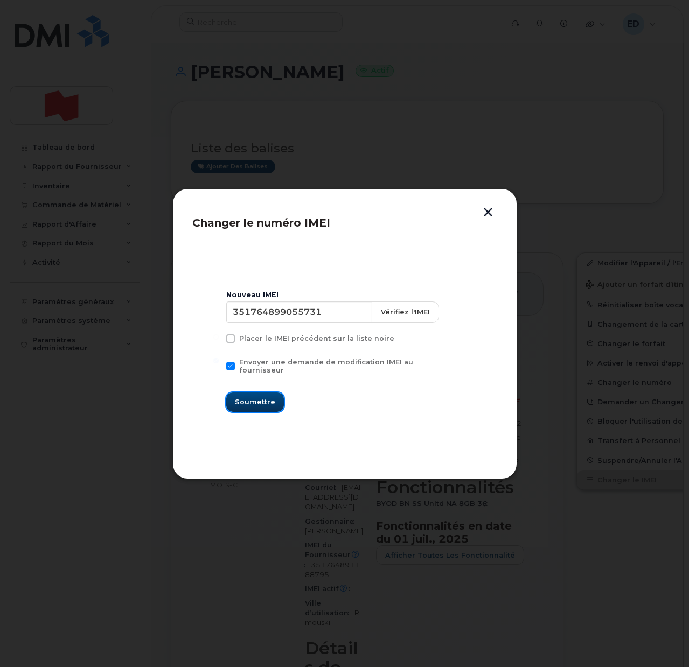
drag, startPoint x: 267, startPoint y: 401, endPoint x: 273, endPoint y: 406, distance: 8.4
click at [267, 397] on span "Soumettre" at bounding box center [255, 402] width 40 height 10
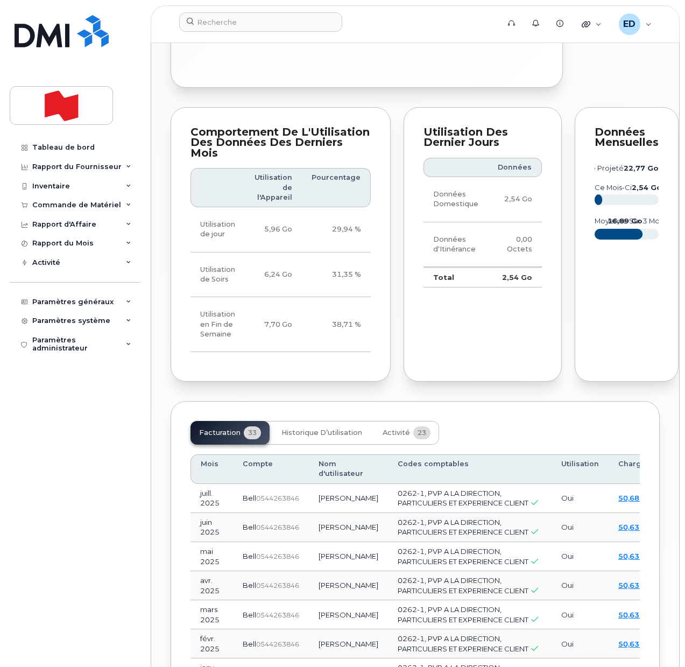
scroll to position [1077, 0]
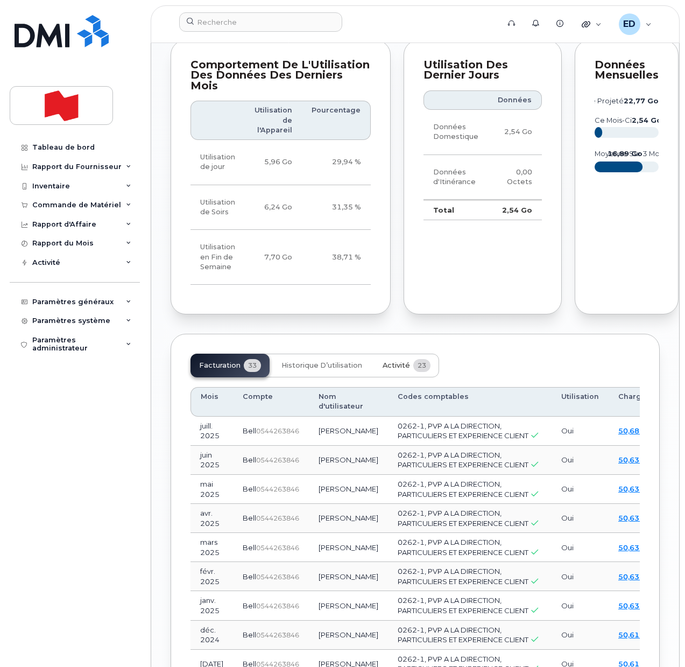
click at [394, 370] on span "Activité" at bounding box center [396, 365] width 27 height 9
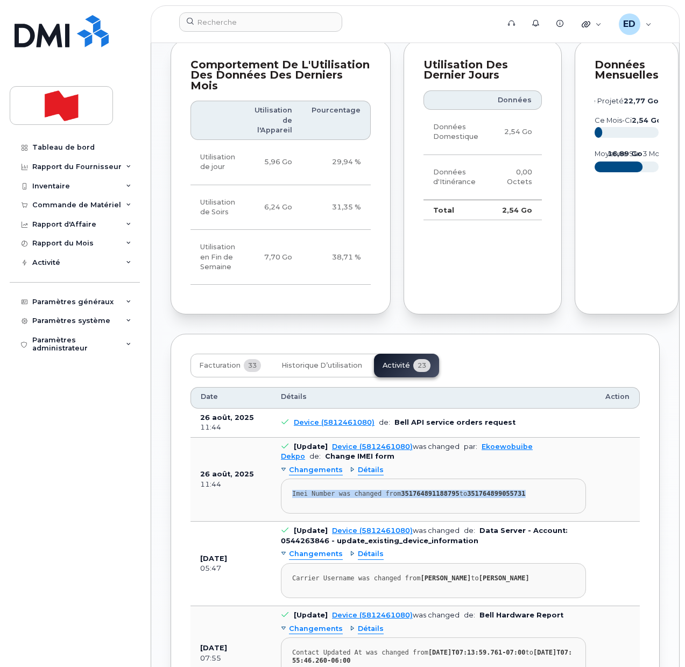
drag, startPoint x: 536, startPoint y: 596, endPoint x: 288, endPoint y: 599, distance: 248.2
click at [288, 514] on pre "Imei Number was changed from 351764891188795 to 351764899055731" at bounding box center [433, 496] width 305 height 35
copy div "Imei Number was changed from 351764891188795 to 351764899055731"
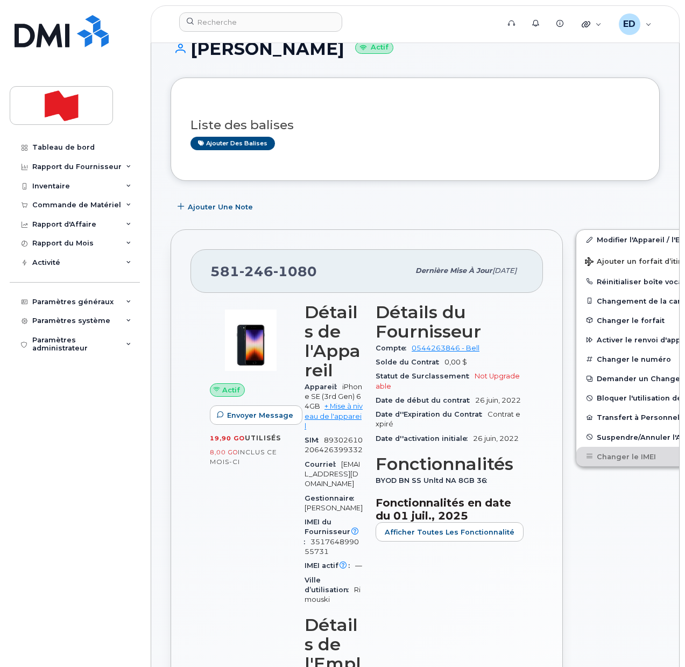
scroll to position [0, 0]
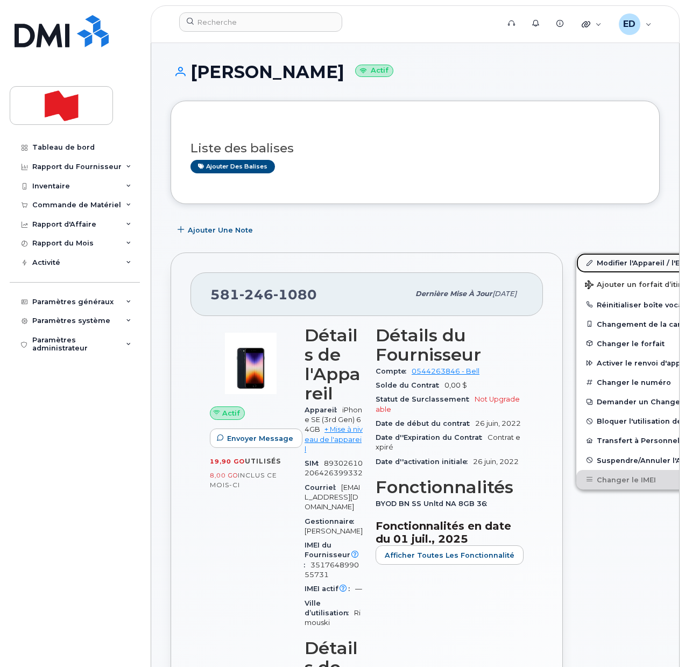
click at [614, 264] on link "Modifier l'Appareil / l'Employé" at bounding box center [660, 262] width 167 height 19
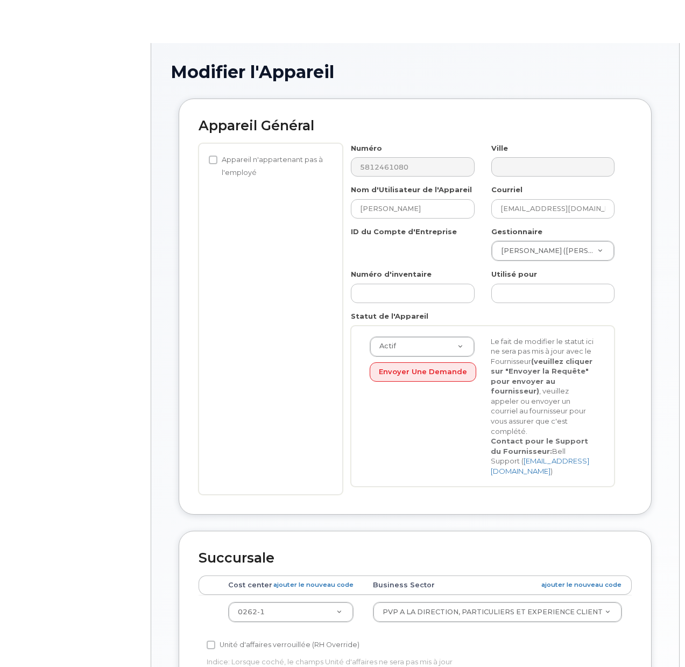
select select "22917077"
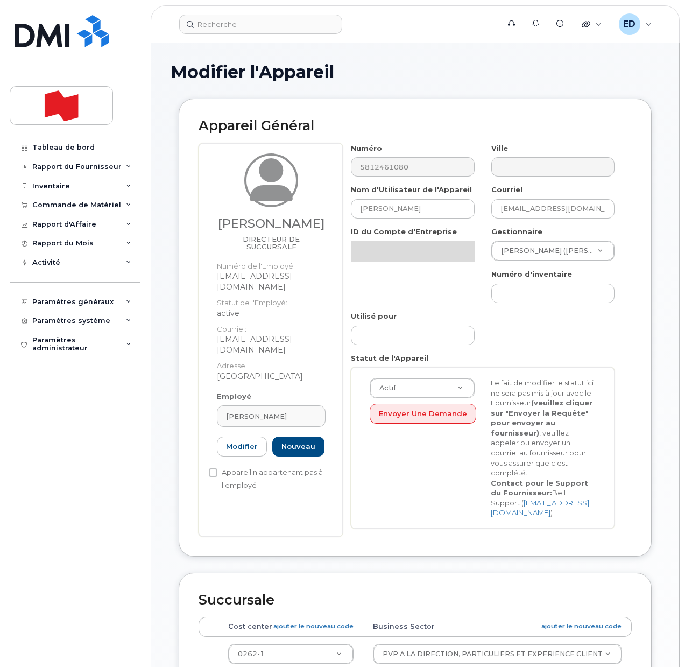
scroll to position [67, 0]
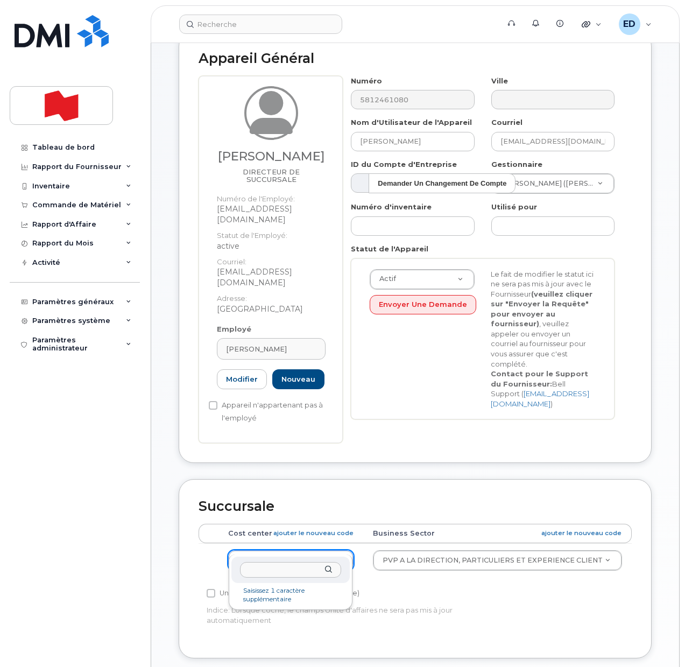
drag, startPoint x: 269, startPoint y: 543, endPoint x: 251, endPoint y: 545, distance: 18.4
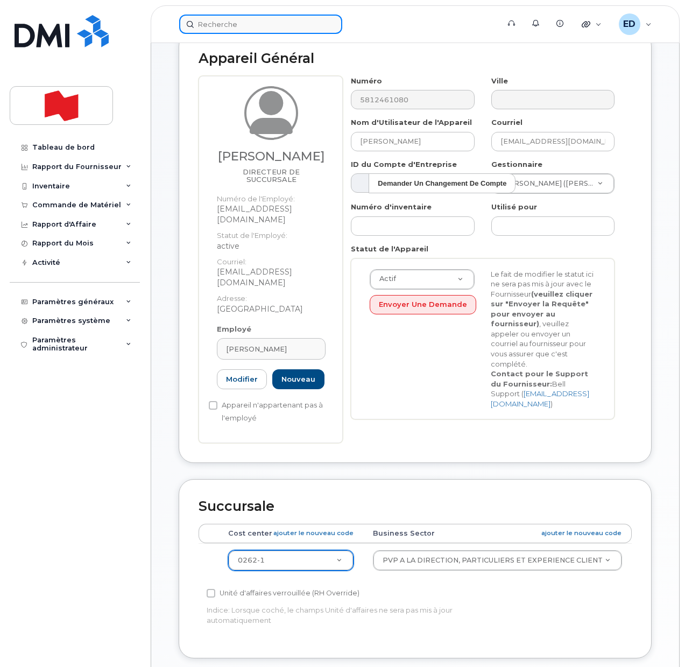
click at [213, 23] on input at bounding box center [260, 24] width 163 height 19
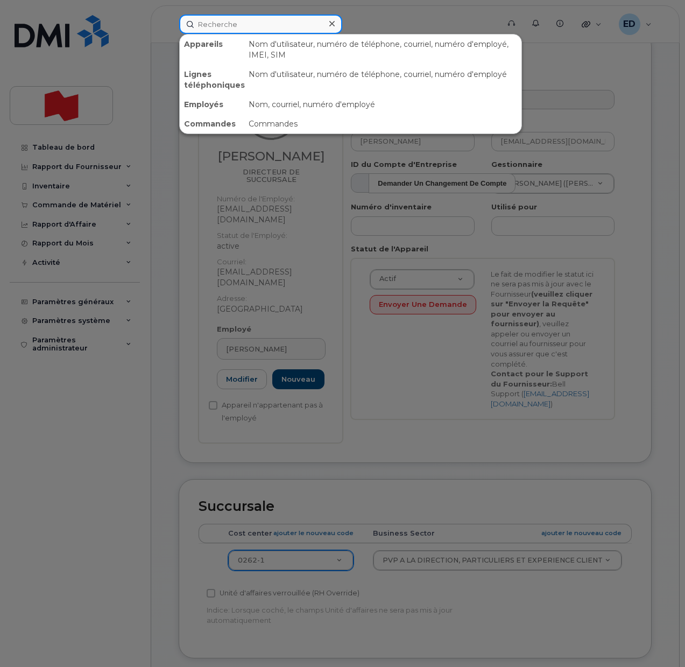
paste input "[PERSON_NAME]"
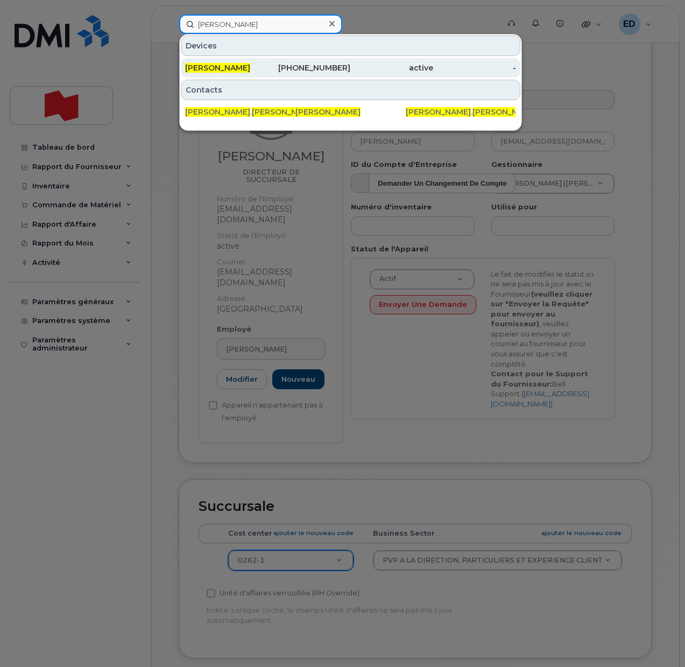
type input "[PERSON_NAME]"
click at [234, 69] on span "[PERSON_NAME]" at bounding box center [217, 68] width 65 height 10
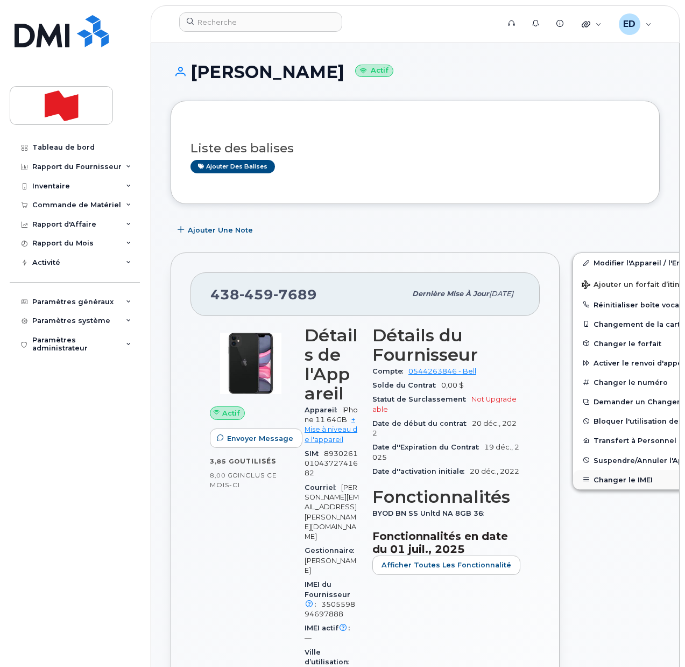
click at [599, 480] on button "Changer le IMEI" at bounding box center [656, 479] width 167 height 19
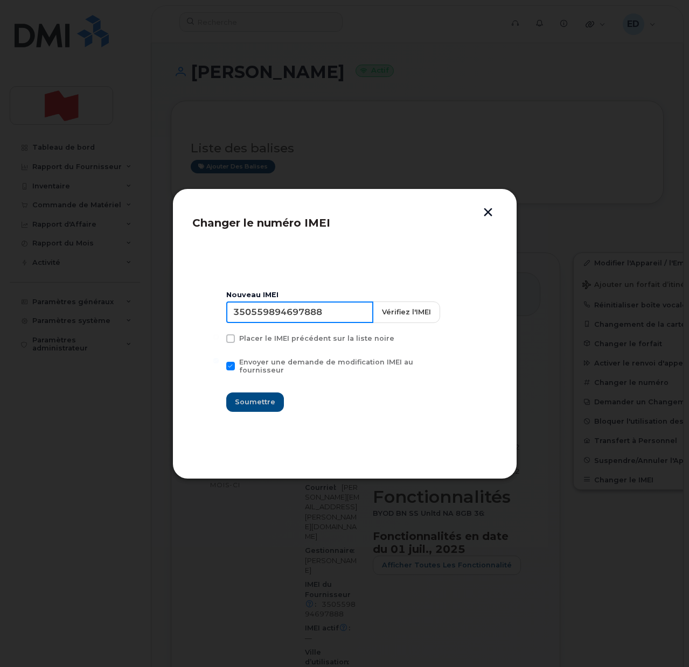
click at [292, 319] on input "350559894697888" at bounding box center [299, 312] width 147 height 22
click at [308, 317] on input "350559894697888" at bounding box center [299, 312] width 147 height 22
type input "353927601502716"
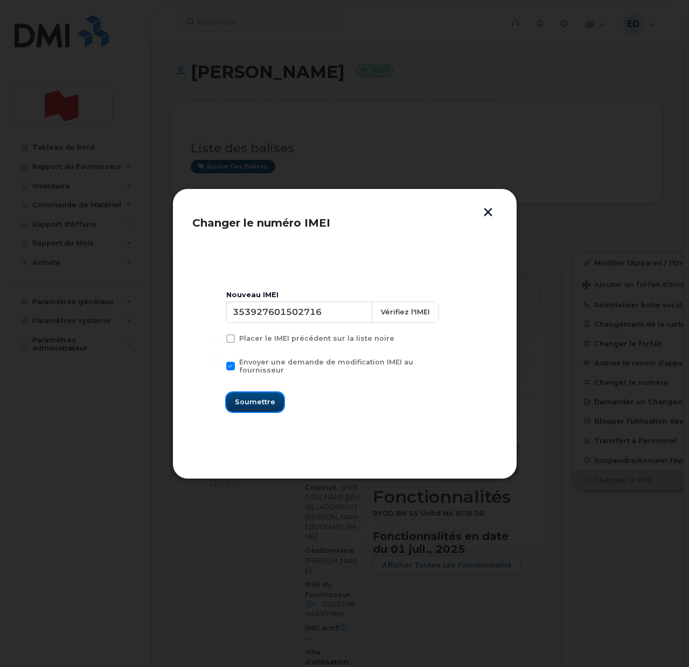
click at [273, 397] on span "Soumettre" at bounding box center [255, 402] width 40 height 10
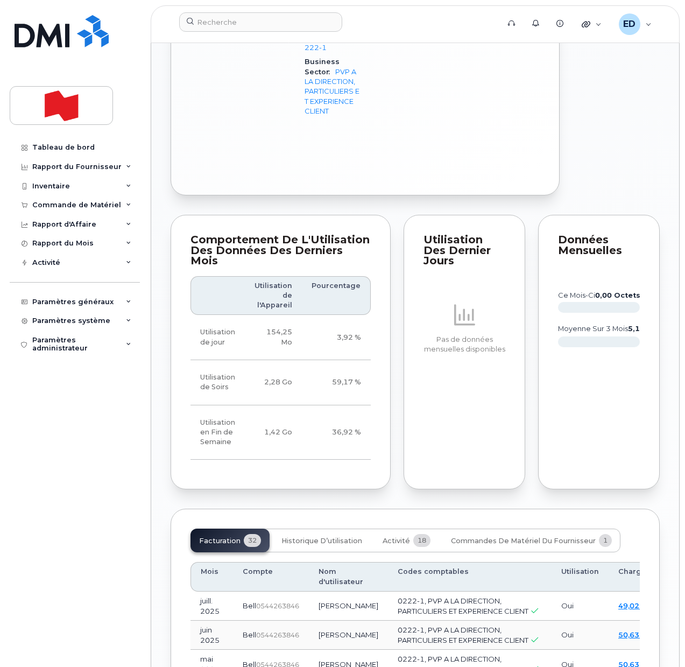
scroll to position [1009, 0]
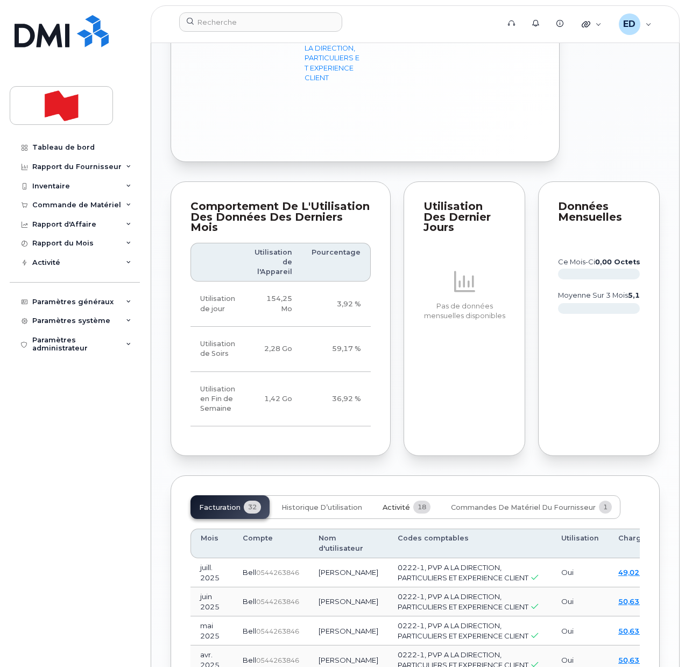
click at [398, 512] on span "Activité" at bounding box center [396, 507] width 27 height 9
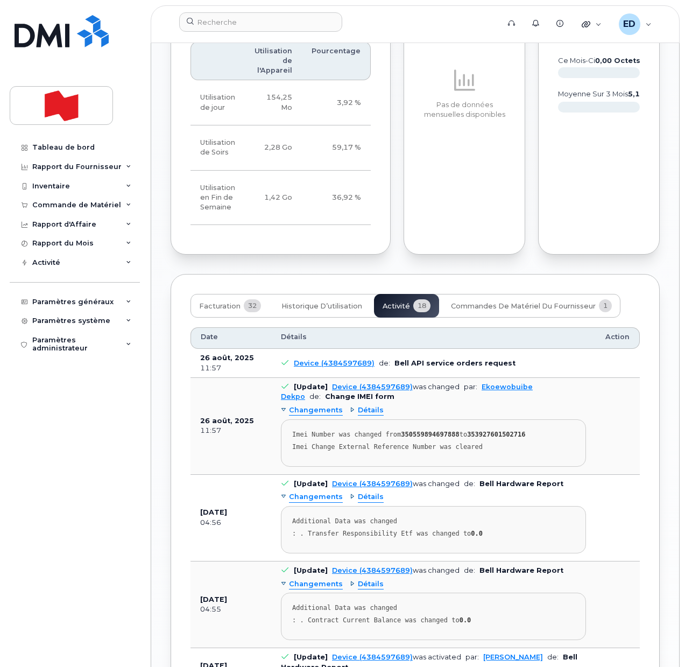
scroll to position [1211, 0]
drag, startPoint x: 488, startPoint y: 517, endPoint x: 291, endPoint y: 504, distance: 197.5
click at [291, 466] on pre "Imei Number was changed from 350559894697888 to 353927601502716 Imei Change Ext…" at bounding box center [433, 442] width 305 height 47
copy pre "Imei Number was changed from 350559894697888 to 353927601502716 Imei Change Ext…"
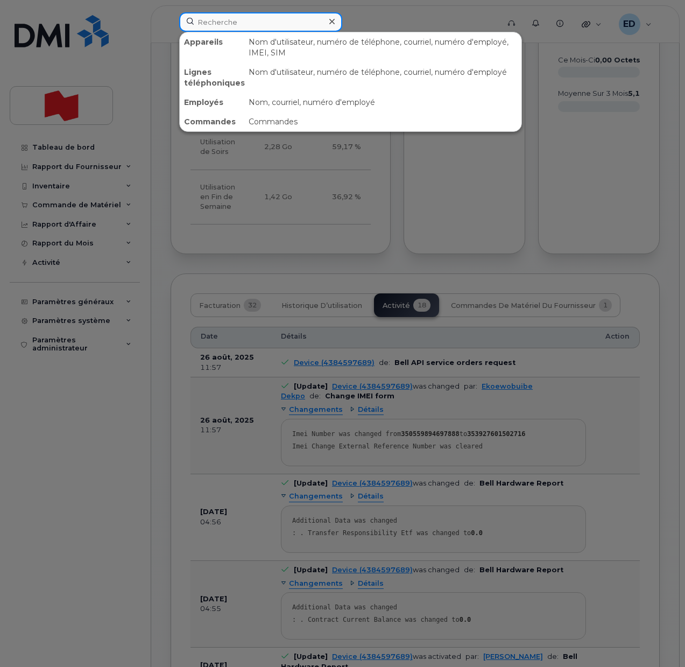
click at [215, 19] on input at bounding box center [260, 21] width 163 height 19
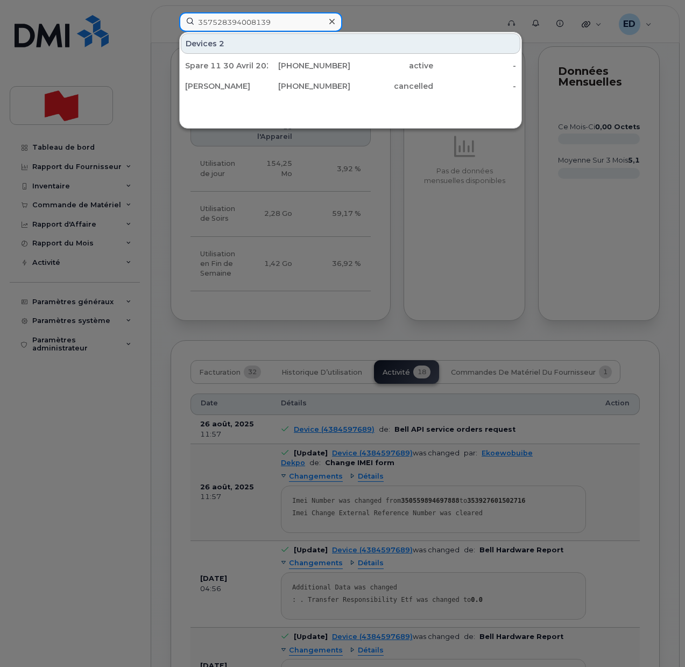
scroll to position [1144, 0]
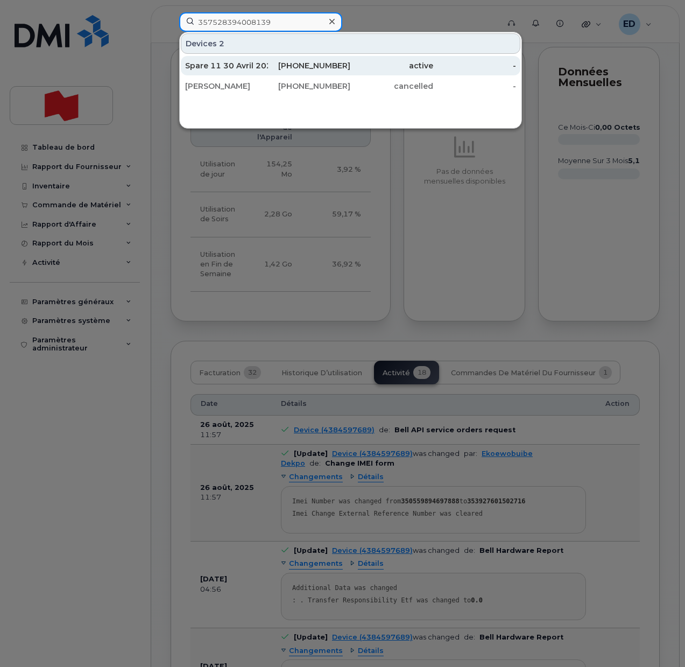
type input "357528394008139"
click at [251, 67] on div "Spare 11 30 Avril 2025" at bounding box center [226, 65] width 83 height 11
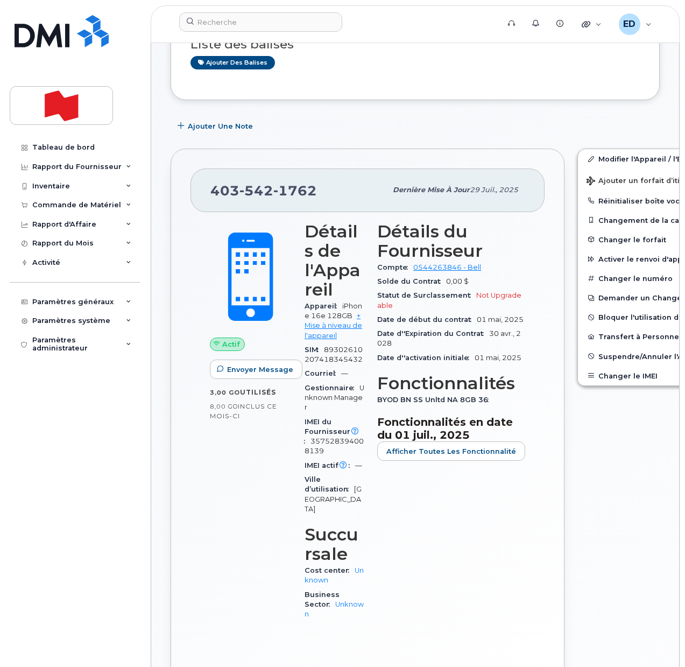
scroll to position [67, 0]
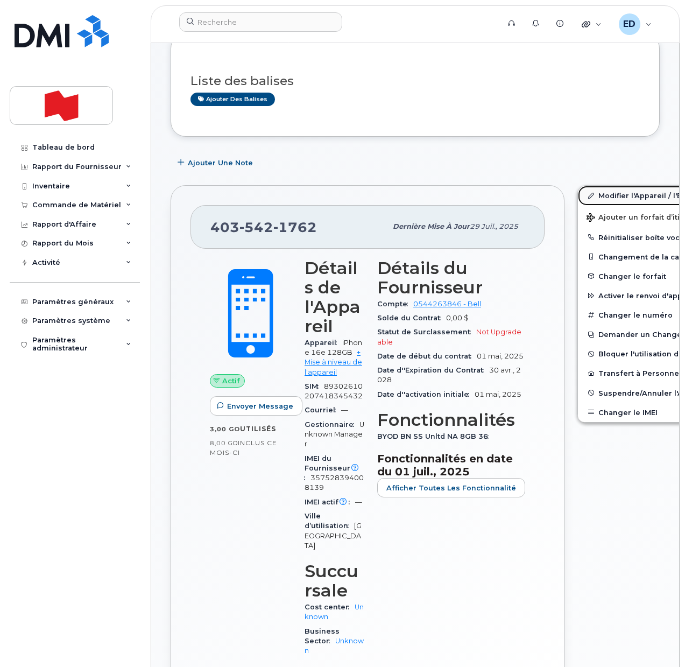
click at [596, 199] on link "Modifier l'Appareil / l'Employé" at bounding box center [661, 195] width 167 height 19
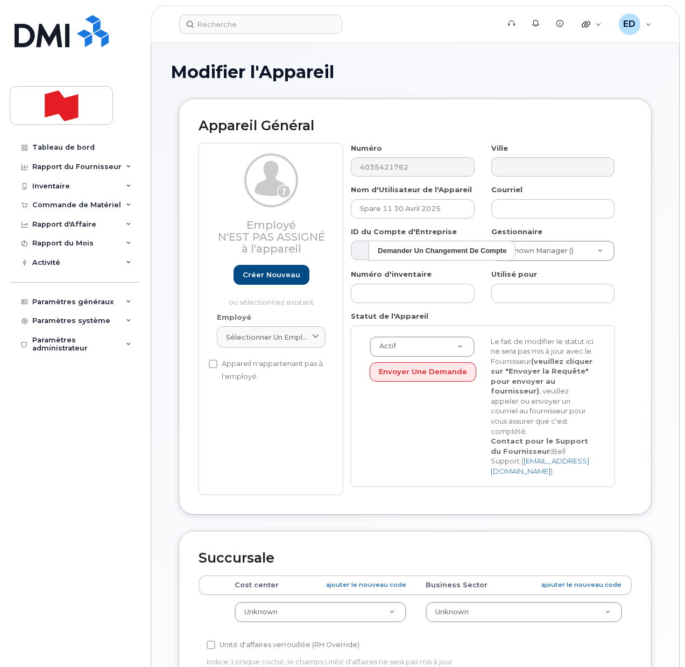
select select "22916206"
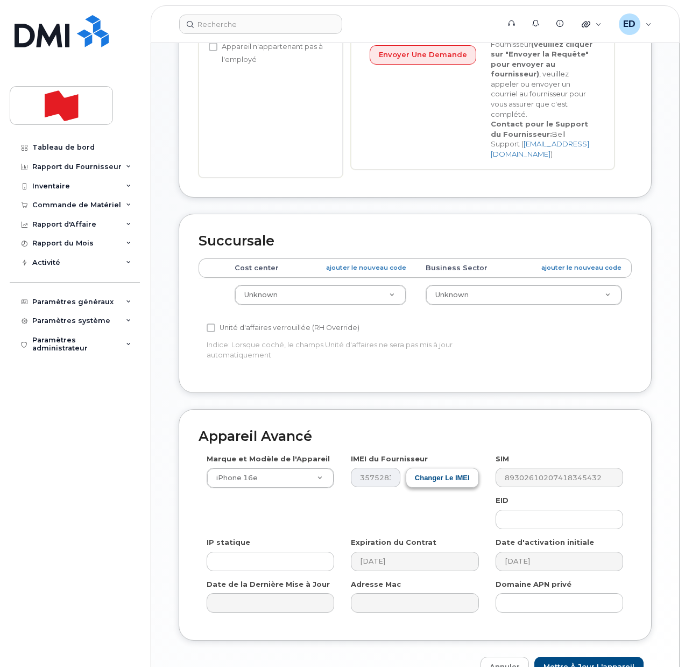
scroll to position [369, 0]
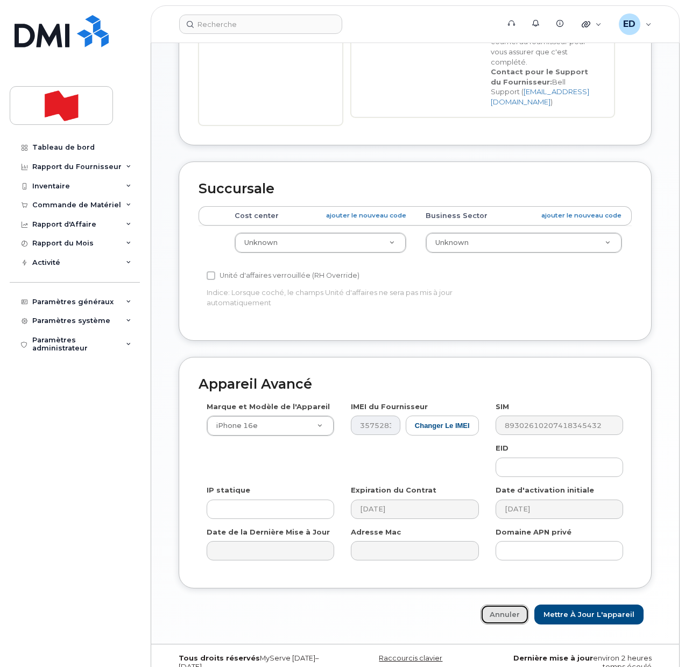
click at [518, 605] on link "Annuler" at bounding box center [505, 615] width 48 height 20
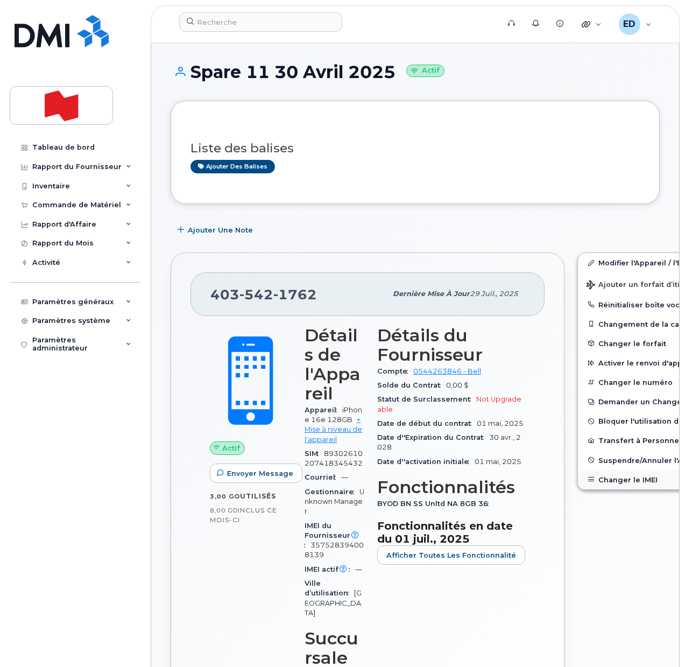
click at [596, 477] on button "Changer le IMEI" at bounding box center [661, 479] width 167 height 19
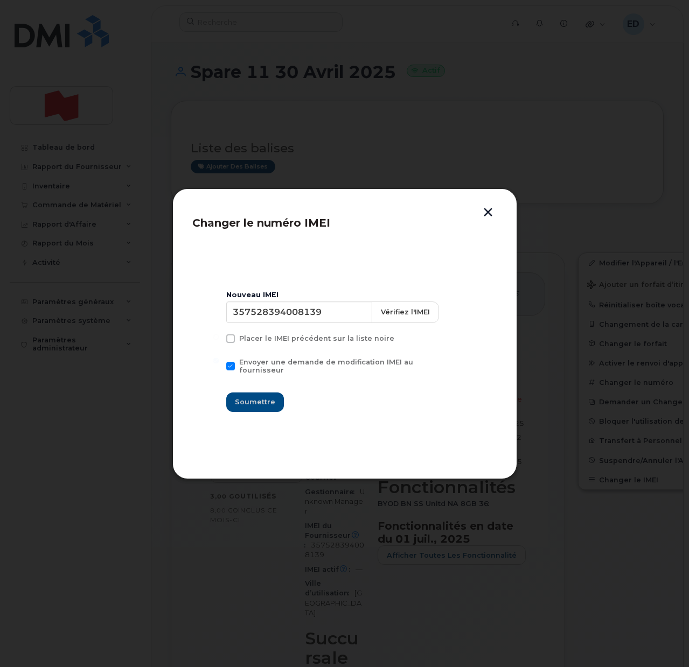
click at [484, 213] on button "button" at bounding box center [488, 213] width 16 height 11
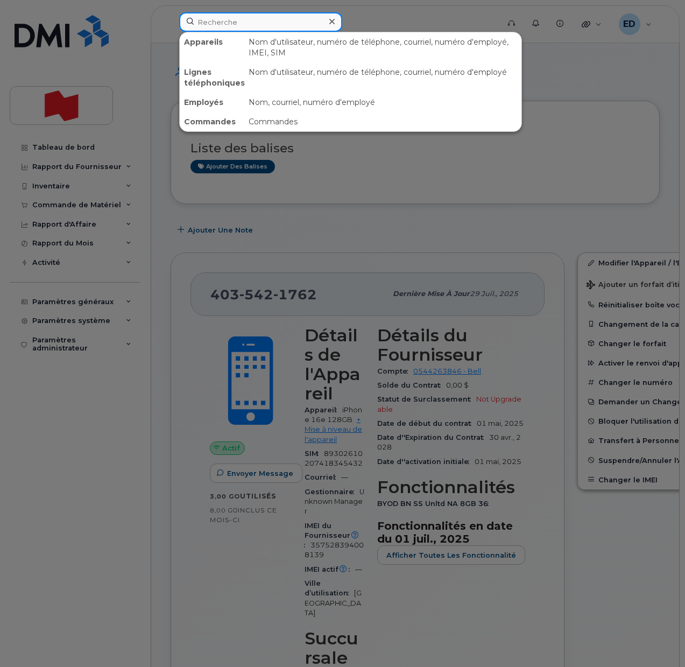
click at [226, 24] on input at bounding box center [260, 21] width 163 height 19
paste input "[PERSON_NAME] <[PERSON_NAME][EMAIL_ADDRESS][PERSON_NAME][DOMAIN_NAME]>"
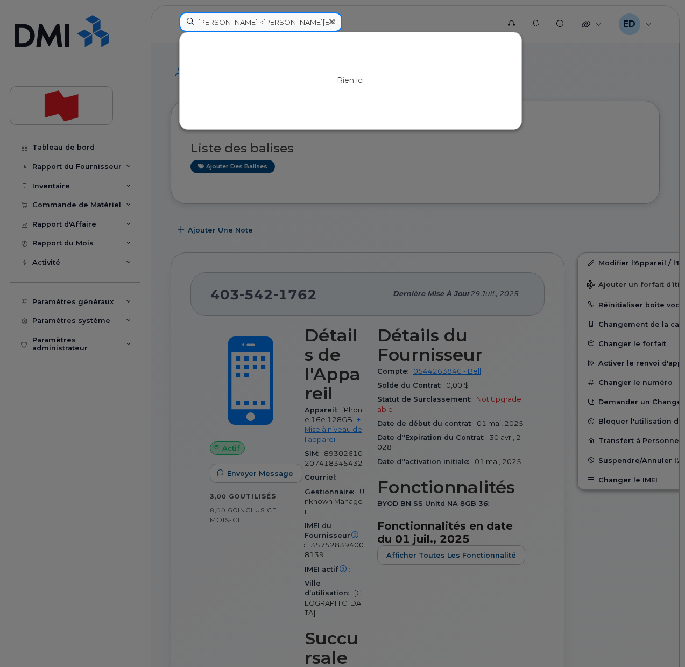
drag, startPoint x: 252, startPoint y: 20, endPoint x: 178, endPoint y: 20, distance: 74.3
click at [178, 20] on div "[PERSON_NAME] <[PERSON_NAME][EMAIL_ADDRESS][PERSON_NAME][DOMAIN_NAME]> Rien ici" at bounding box center [336, 24] width 330 height 24
click at [294, 19] on input "[PERSON_NAME][EMAIL_ADDRESS][PERSON_NAME][DOMAIN_NAME]>" at bounding box center [260, 21] width 163 height 19
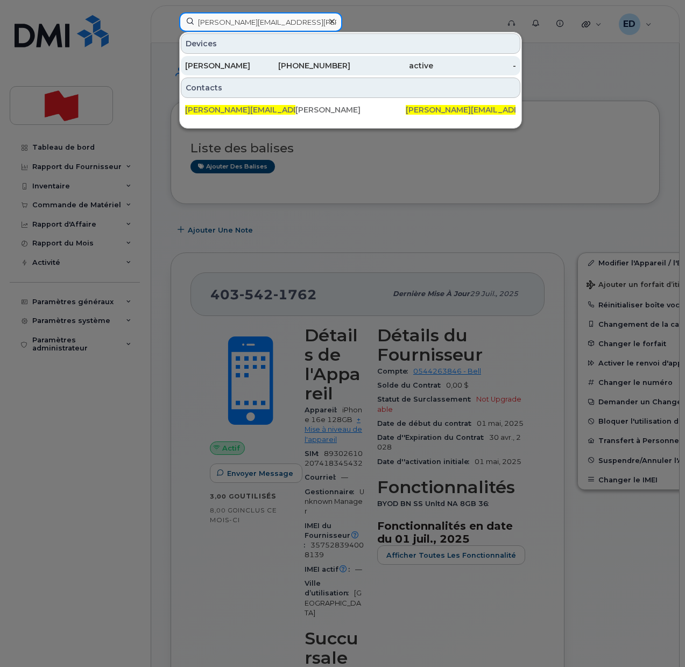
type input "[PERSON_NAME][EMAIL_ADDRESS][PERSON_NAME][DOMAIN_NAME]"
click at [229, 62] on div "[PERSON_NAME]" at bounding box center [226, 65] width 83 height 11
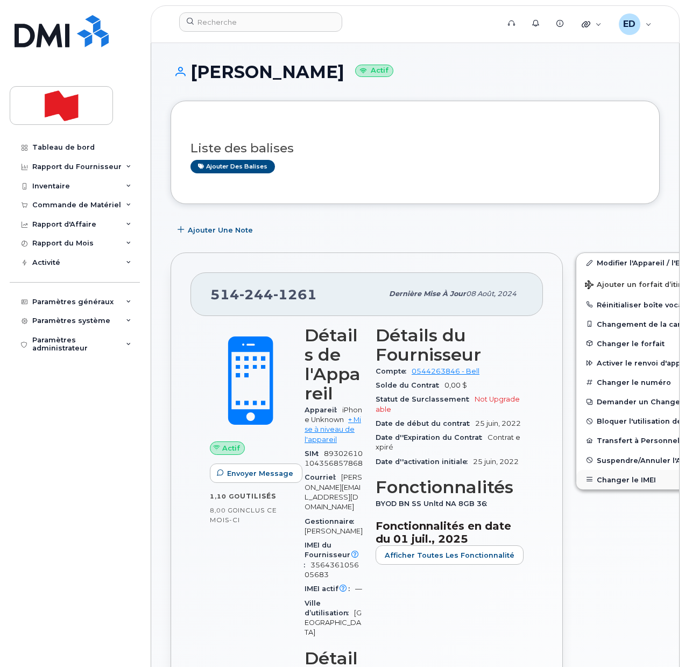
click at [592, 476] on button "Changer le IMEI" at bounding box center [660, 479] width 167 height 19
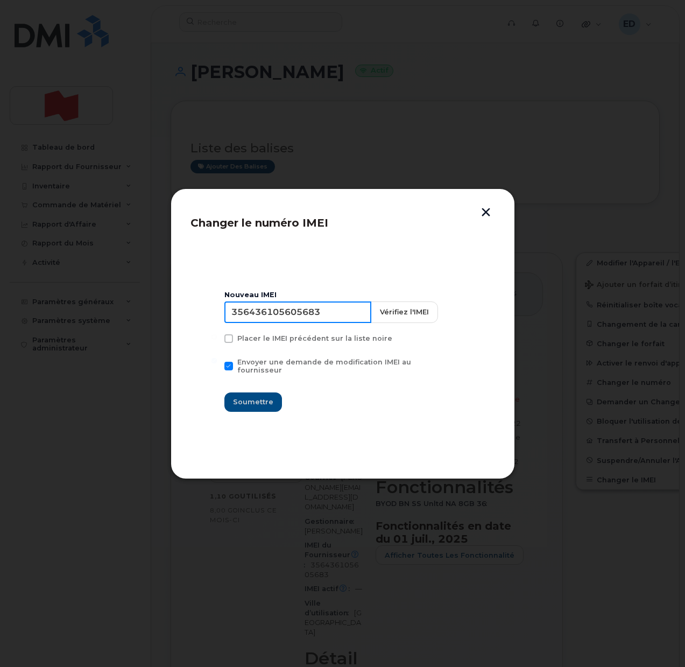
click at [290, 314] on input "356436105605683" at bounding box center [297, 312] width 147 height 22
click at [486, 215] on button "button" at bounding box center [486, 213] width 16 height 11
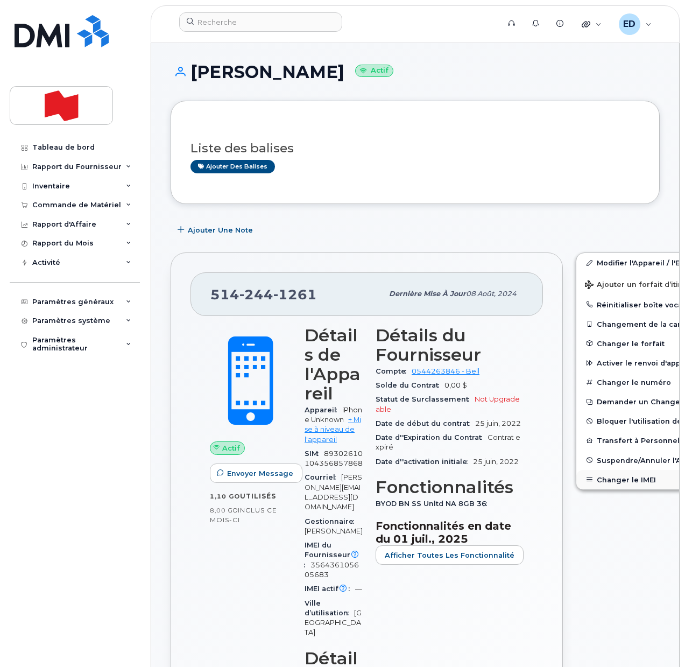
click at [605, 480] on button "Changer le IMEI" at bounding box center [660, 479] width 167 height 19
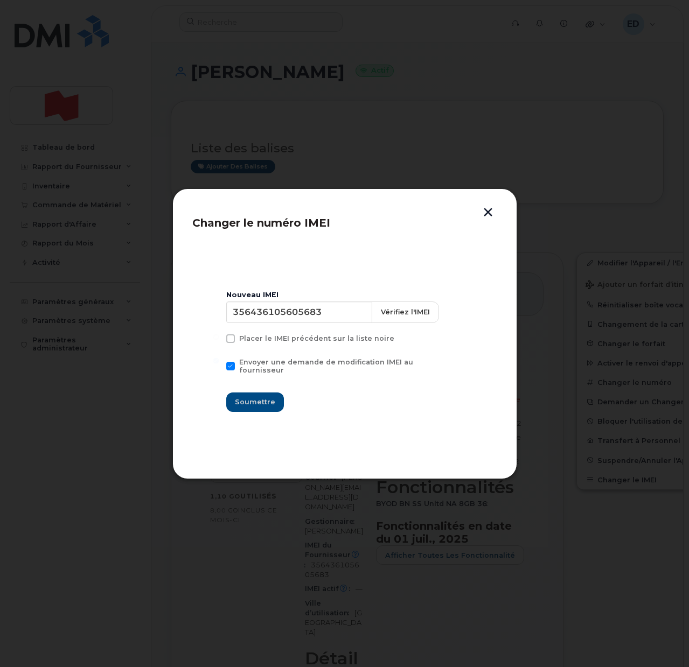
click at [562, 184] on div at bounding box center [344, 333] width 689 height 667
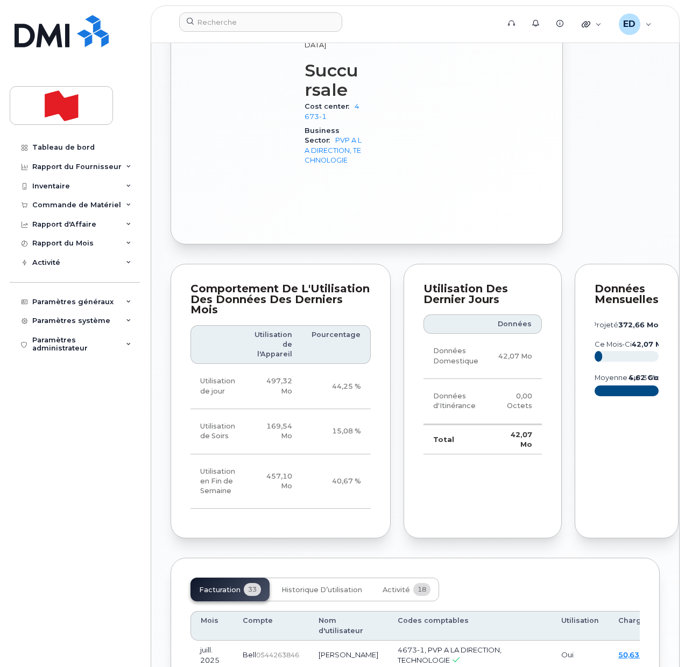
scroll to position [1077, 0]
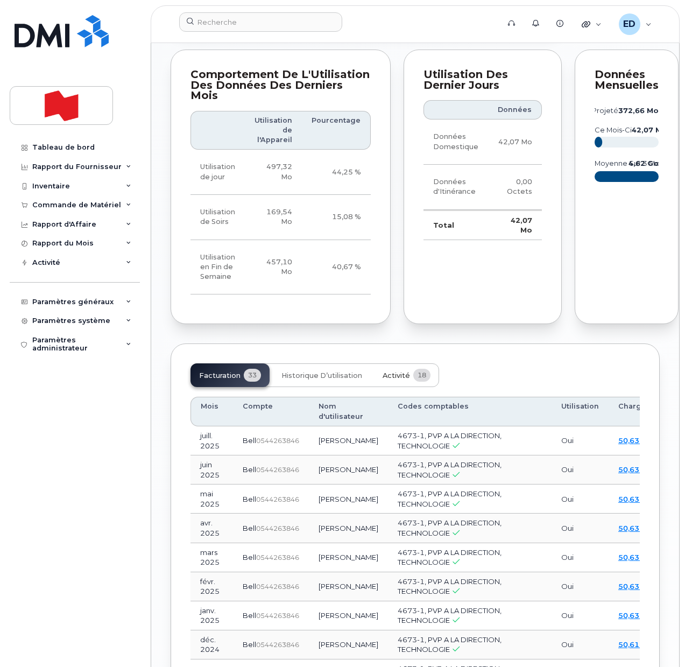
click at [388, 380] on span "Activité" at bounding box center [396, 375] width 27 height 9
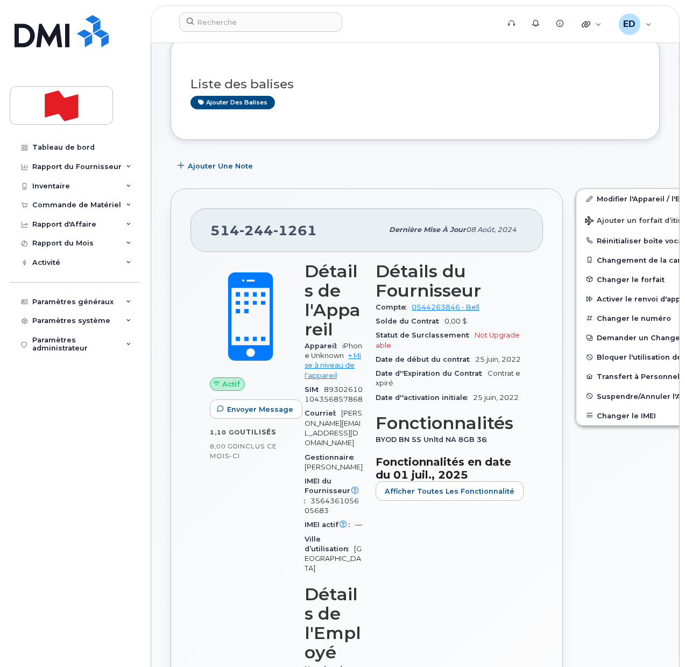
scroll to position [0, 0]
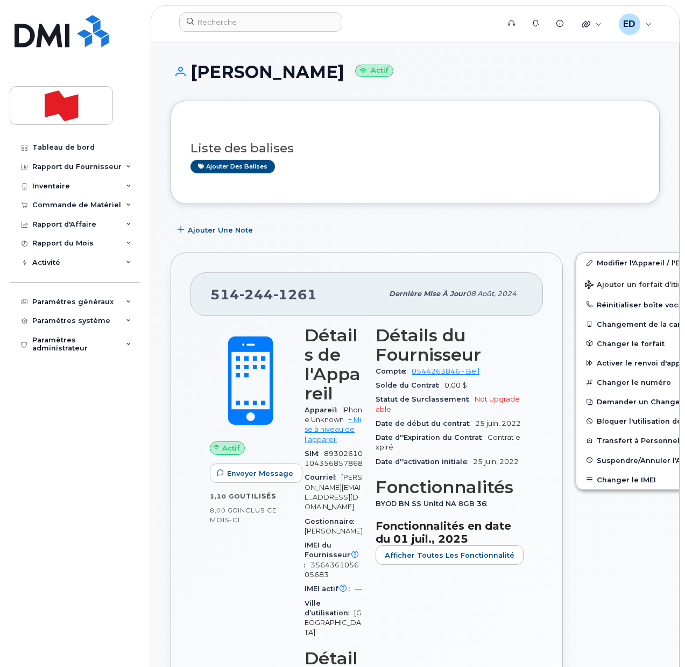
drag, startPoint x: 122, startPoint y: 40, endPoint x: 127, endPoint y: 33, distance: 8.1
click at [127, 33] on div "Tableau de bord Rapport du Fournisseur Facturation mensuelle Quotidiennes des D…" at bounding box center [73, 333] width 146 height 667
drag, startPoint x: 213, startPoint y: 26, endPoint x: 220, endPoint y: 26, distance: 7.5
click at [213, 25] on input at bounding box center [260, 21] width 163 height 19
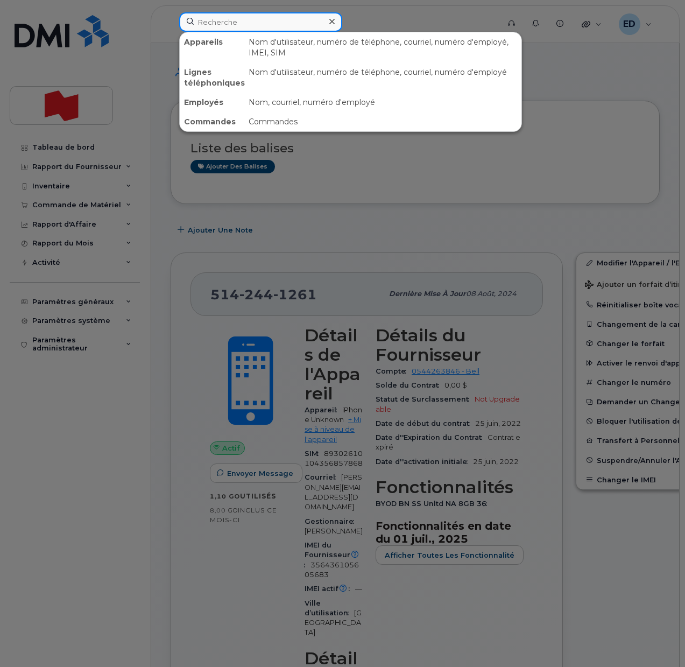
paste input "437-453-9339"
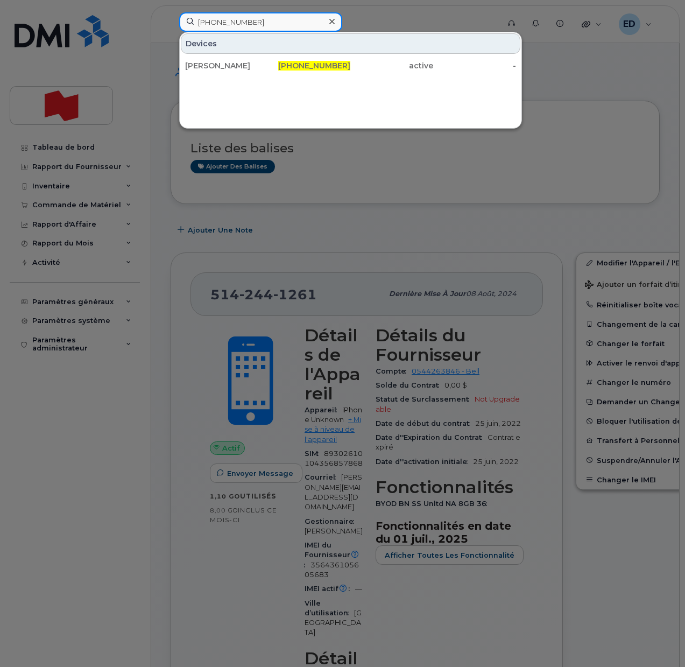
type input "437-453-9339"
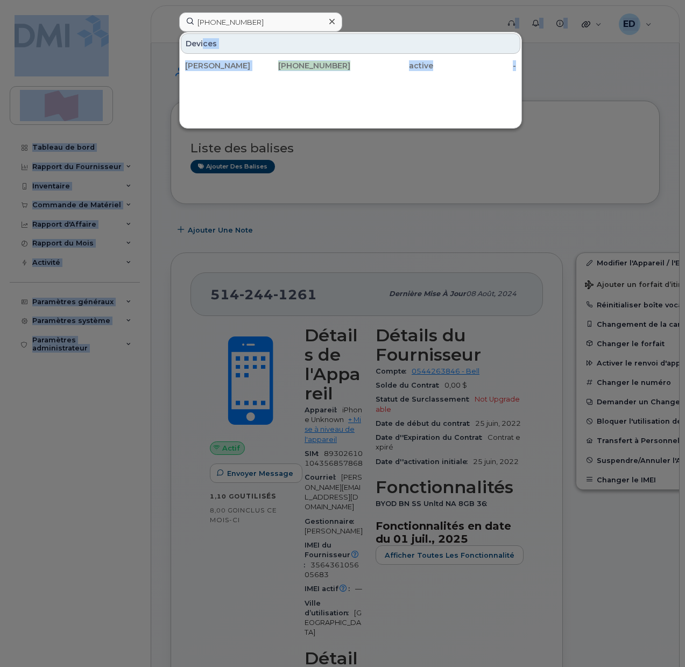
drag, startPoint x: 128, startPoint y: 96, endPoint x: -27, endPoint y: 173, distance: 172.9
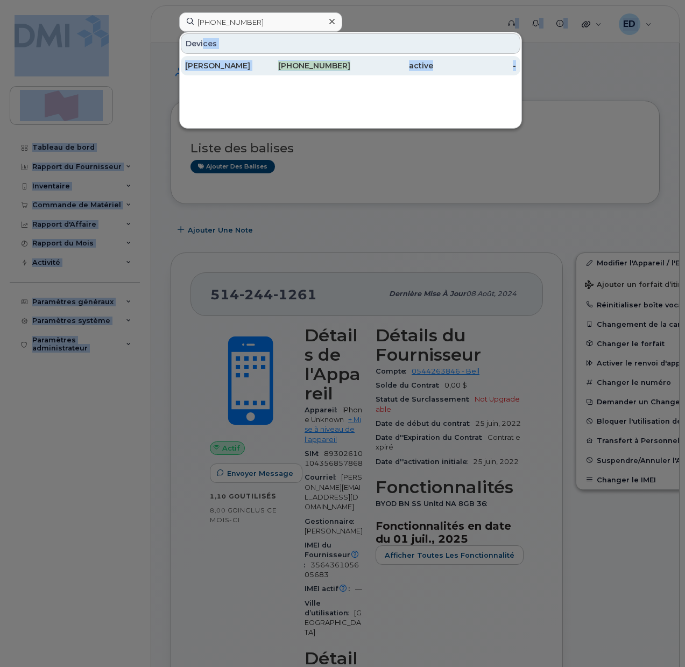
click at [220, 68] on div "Darryl Davies" at bounding box center [226, 65] width 83 height 11
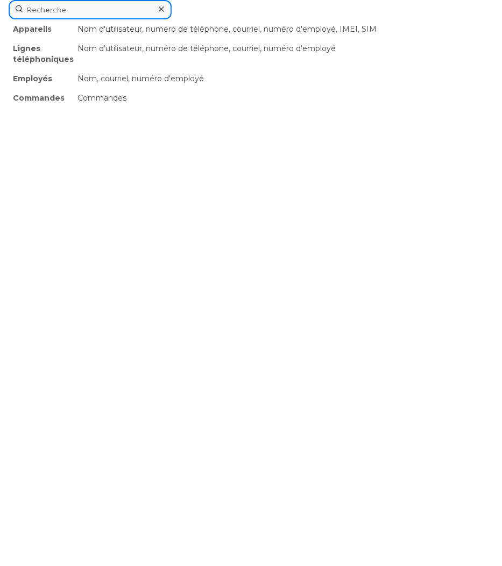
click at [125, 19] on div "Appareils Nom d'utilisateur, numéro de téléphone, courriel, numéro d'employé, I…" at bounding box center [251, 9] width 485 height 19
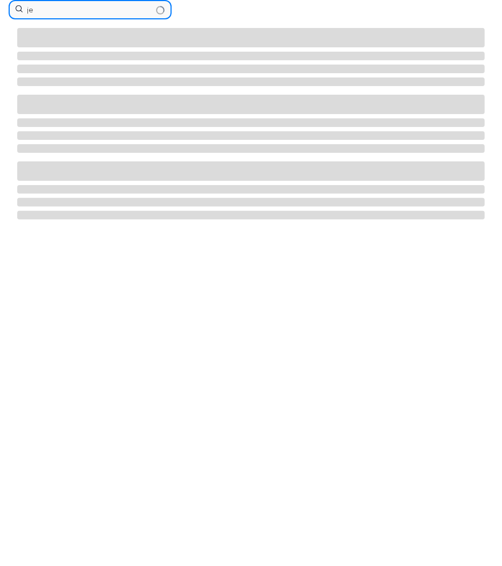
type input "j"
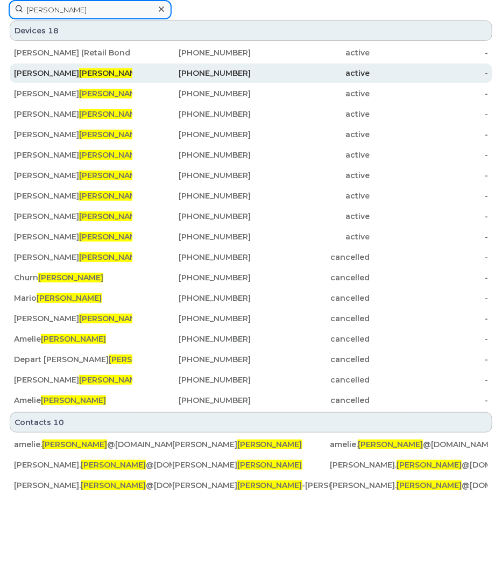
type input "[PERSON_NAME]"
click at [76, 72] on div "[PERSON_NAME]" at bounding box center [73, 73] width 118 height 11
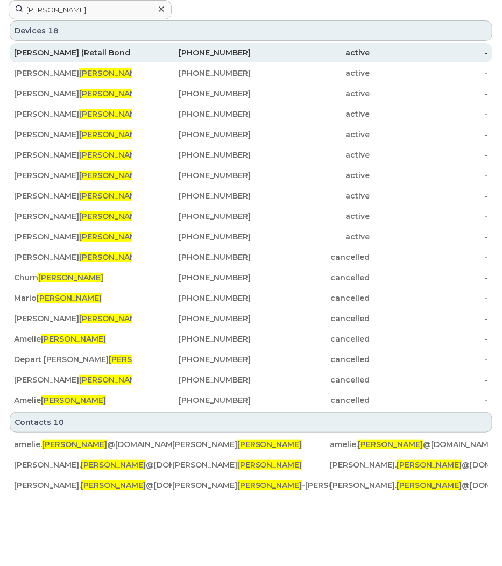
click at [48, 50] on div "[PERSON_NAME] (Retail Bond Desk) [PERSON_NAME]" at bounding box center [73, 52] width 118 height 11
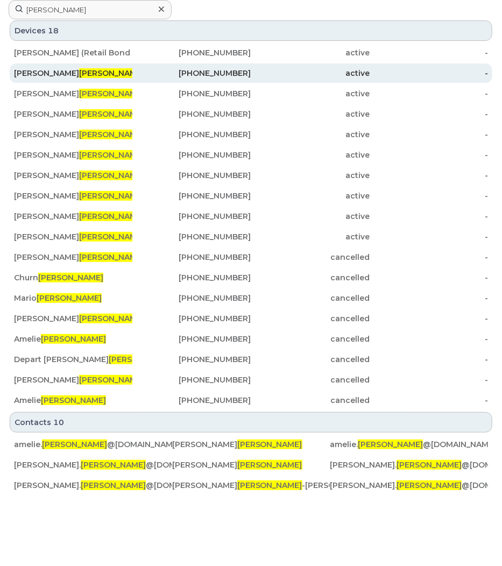
click at [164, 74] on div "[PHONE_NUMBER]" at bounding box center [191, 73] width 118 height 11
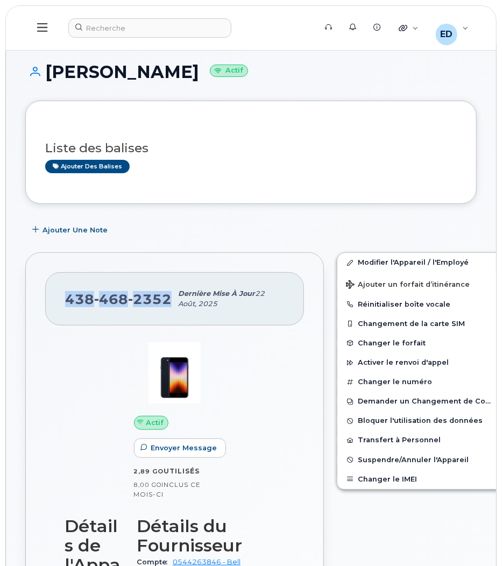
drag, startPoint x: 168, startPoint y: 300, endPoint x: 65, endPoint y: 302, distance: 102.8
click at [65, 302] on span "438 468 2352" at bounding box center [118, 299] width 107 height 16
copy span "438 468 2352"
